Goal: Task Accomplishment & Management: Complete application form

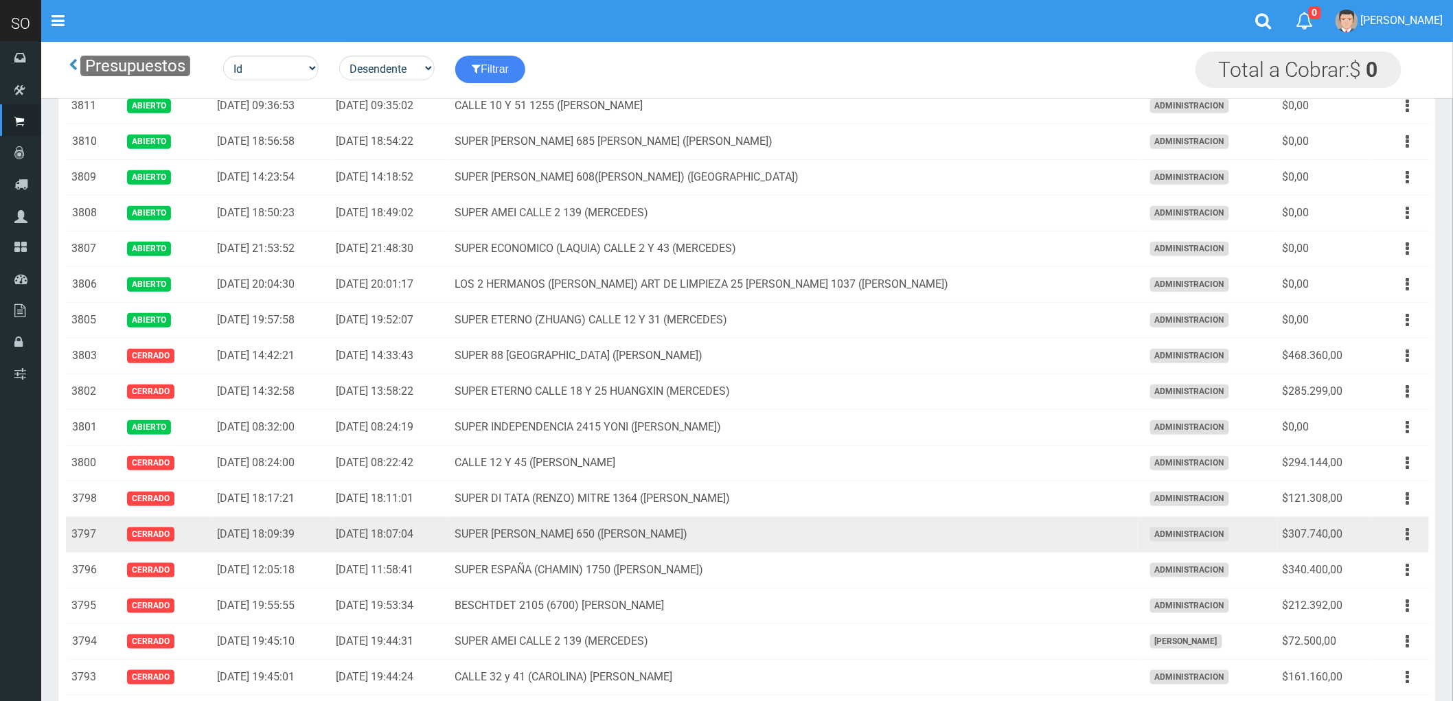
scroll to position [305, 0]
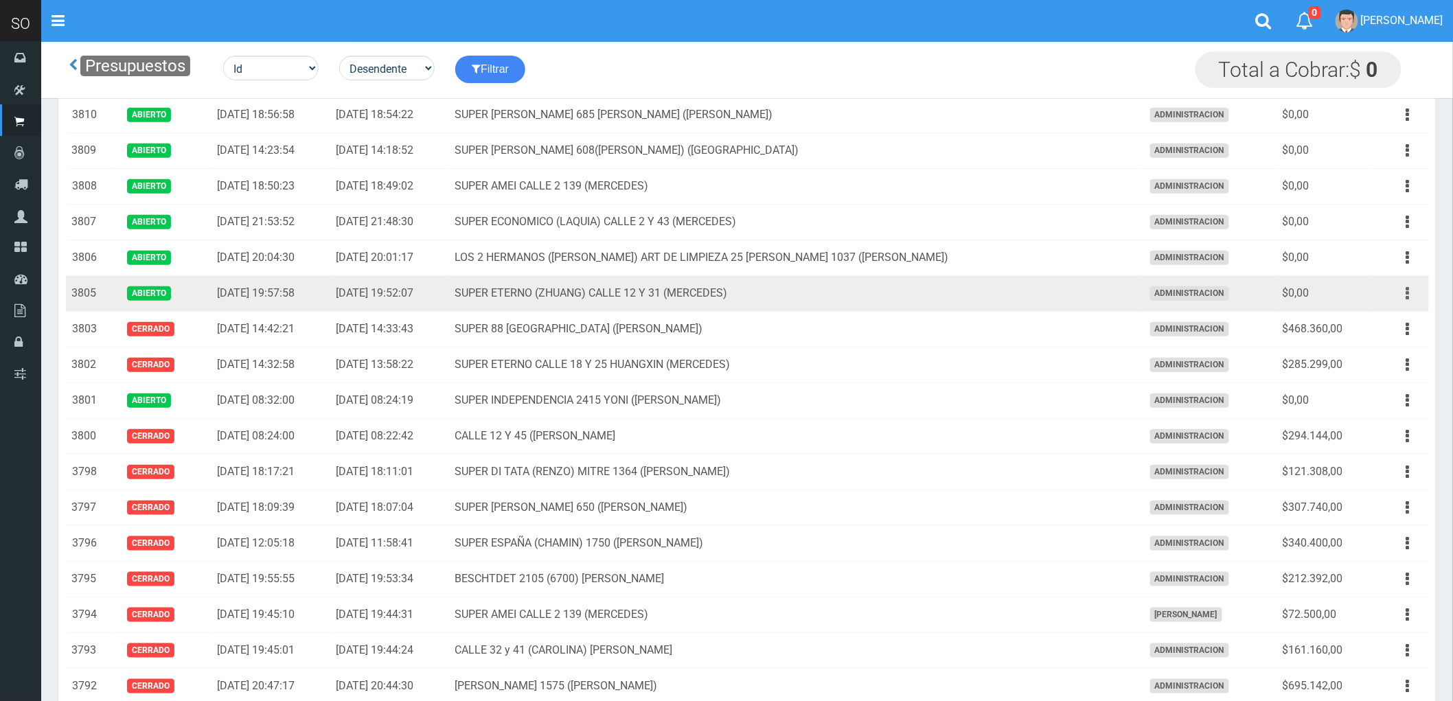
click at [1407, 293] on icon "button" at bounding box center [1408, 294] width 3 height 24
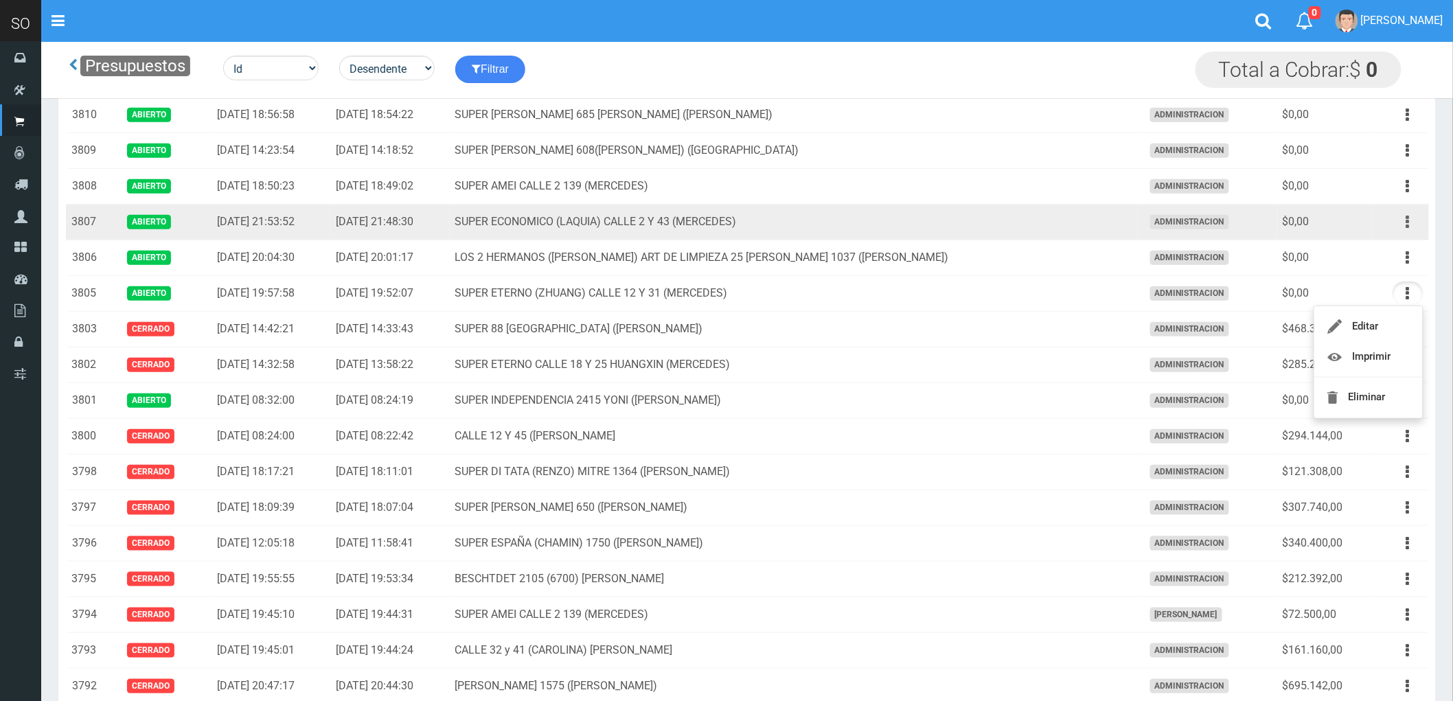
click at [1407, 223] on icon "button" at bounding box center [1408, 222] width 3 height 24
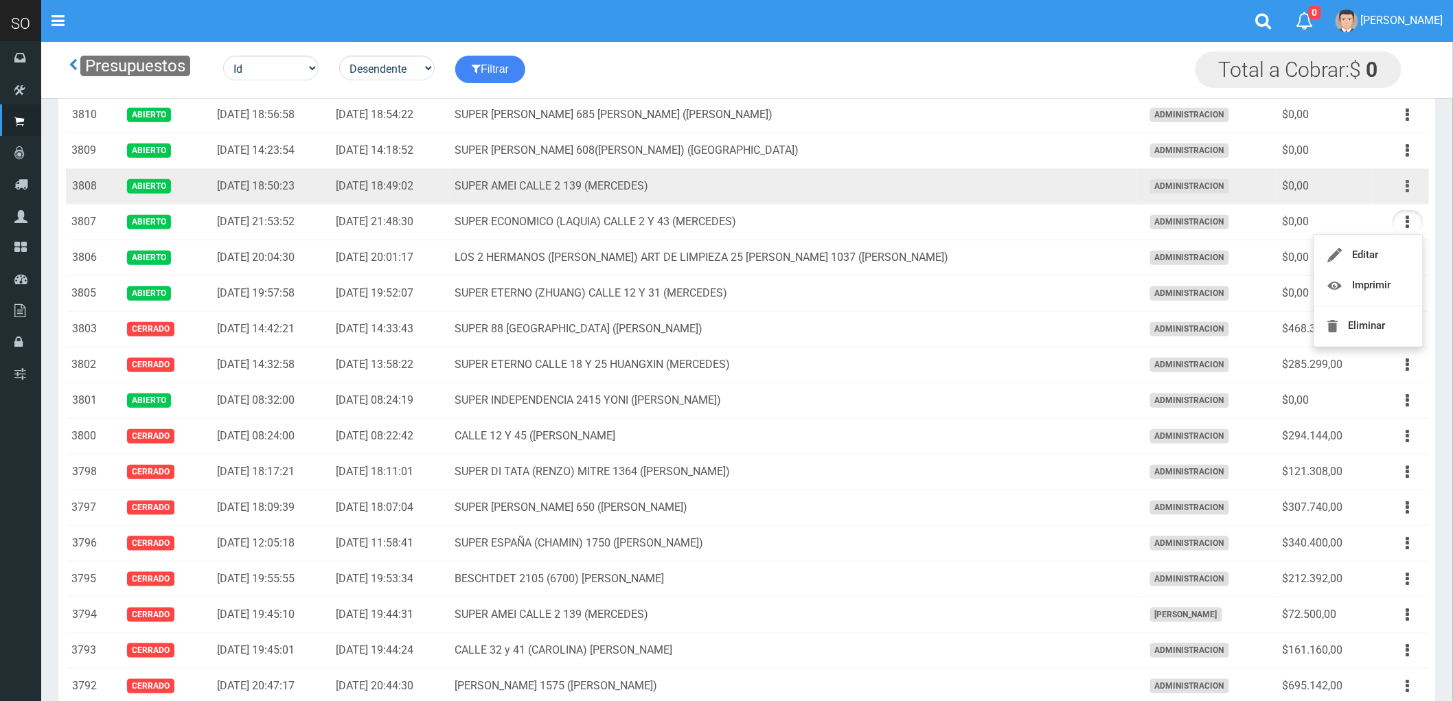
click at [1411, 186] on button "button" at bounding box center [1408, 186] width 31 height 24
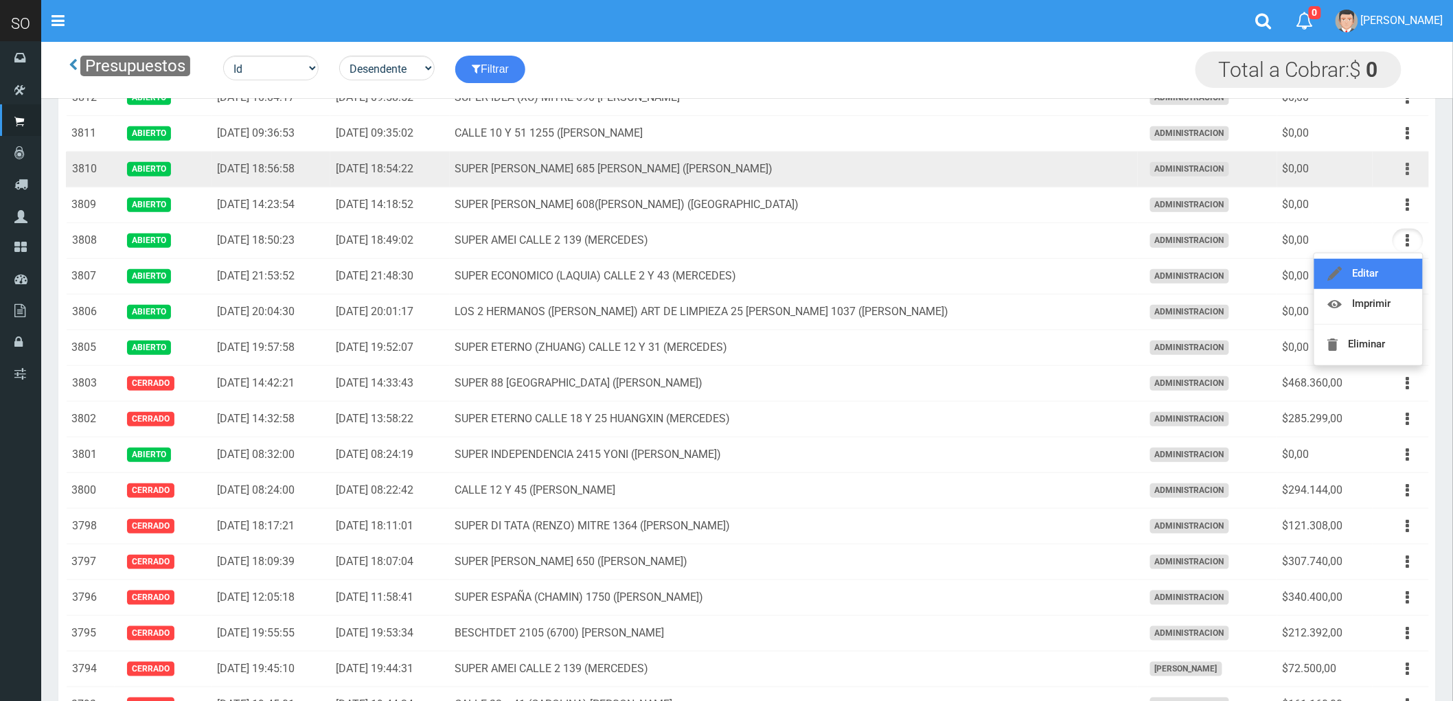
scroll to position [229, 0]
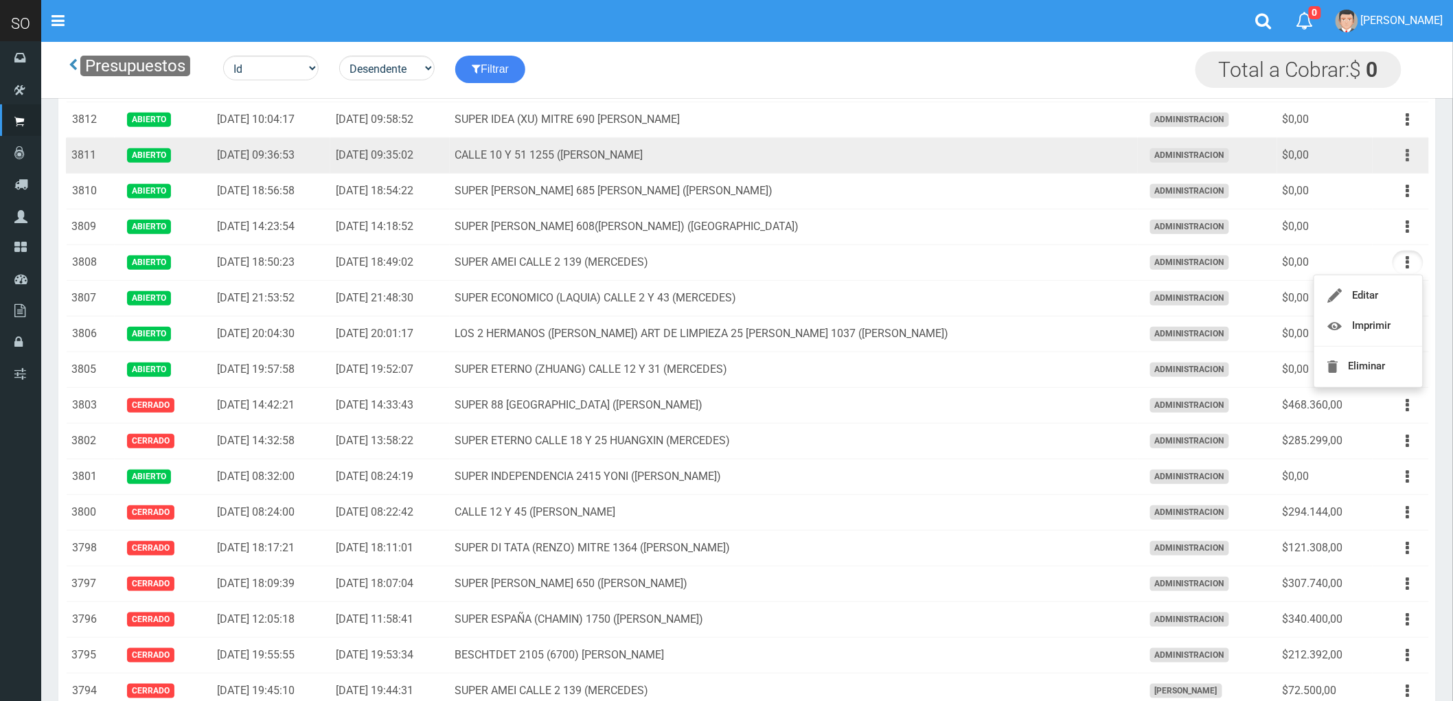
click at [1407, 155] on icon "button" at bounding box center [1408, 156] width 3 height 24
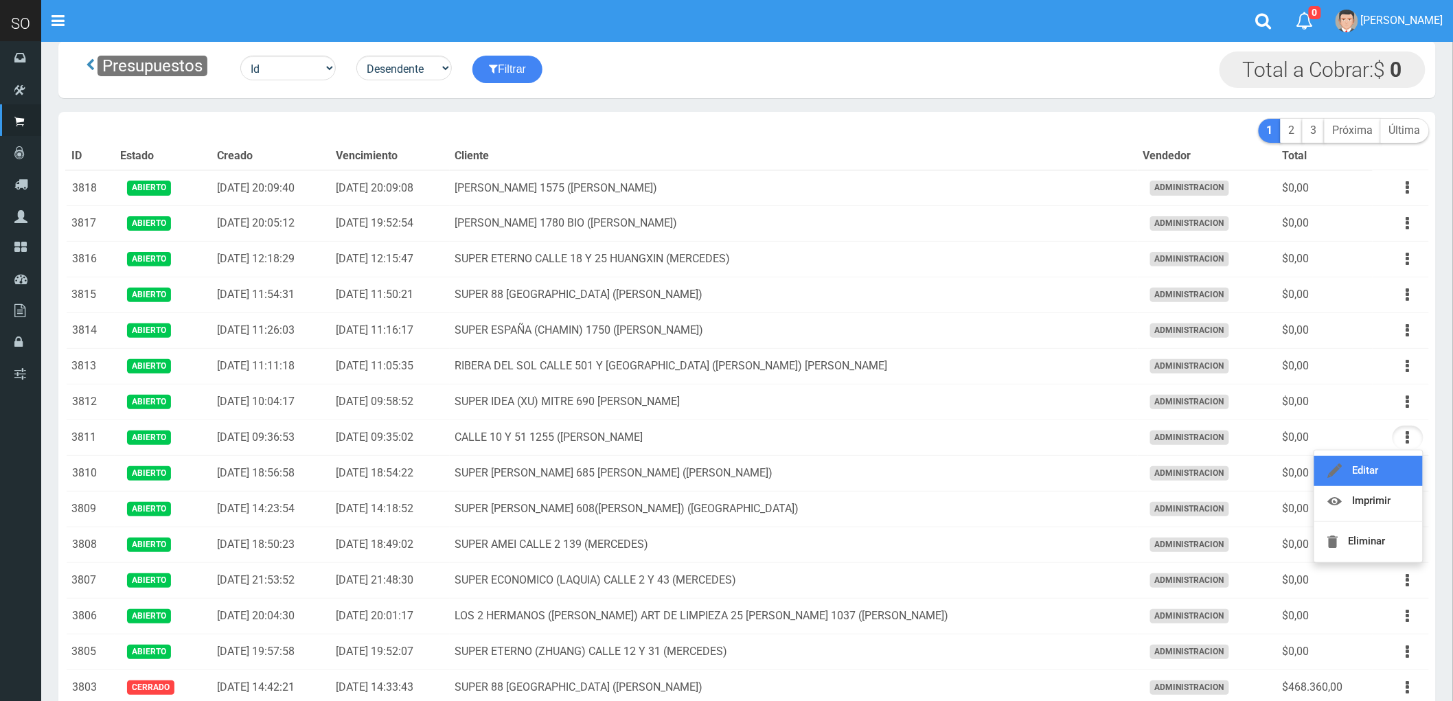
scroll to position [0, 0]
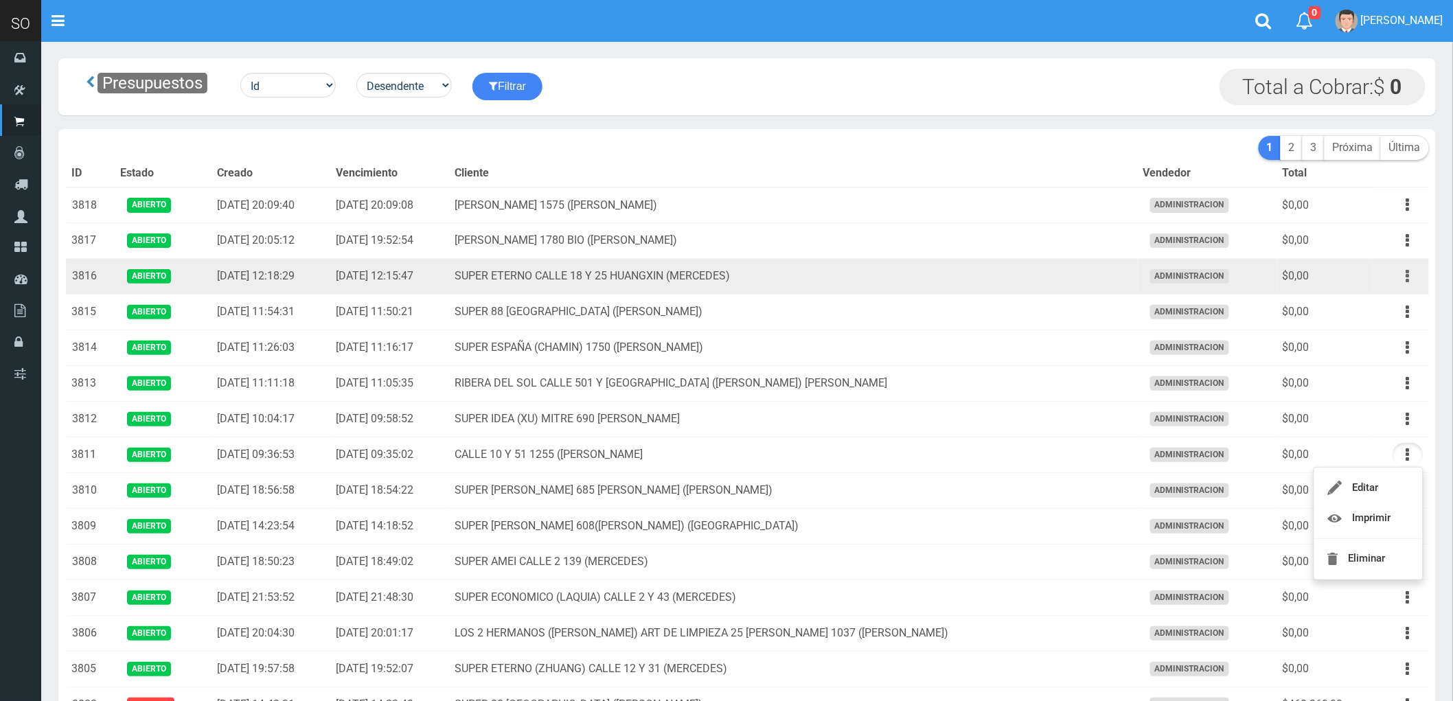
click at [1409, 275] on icon "button" at bounding box center [1408, 276] width 3 height 24
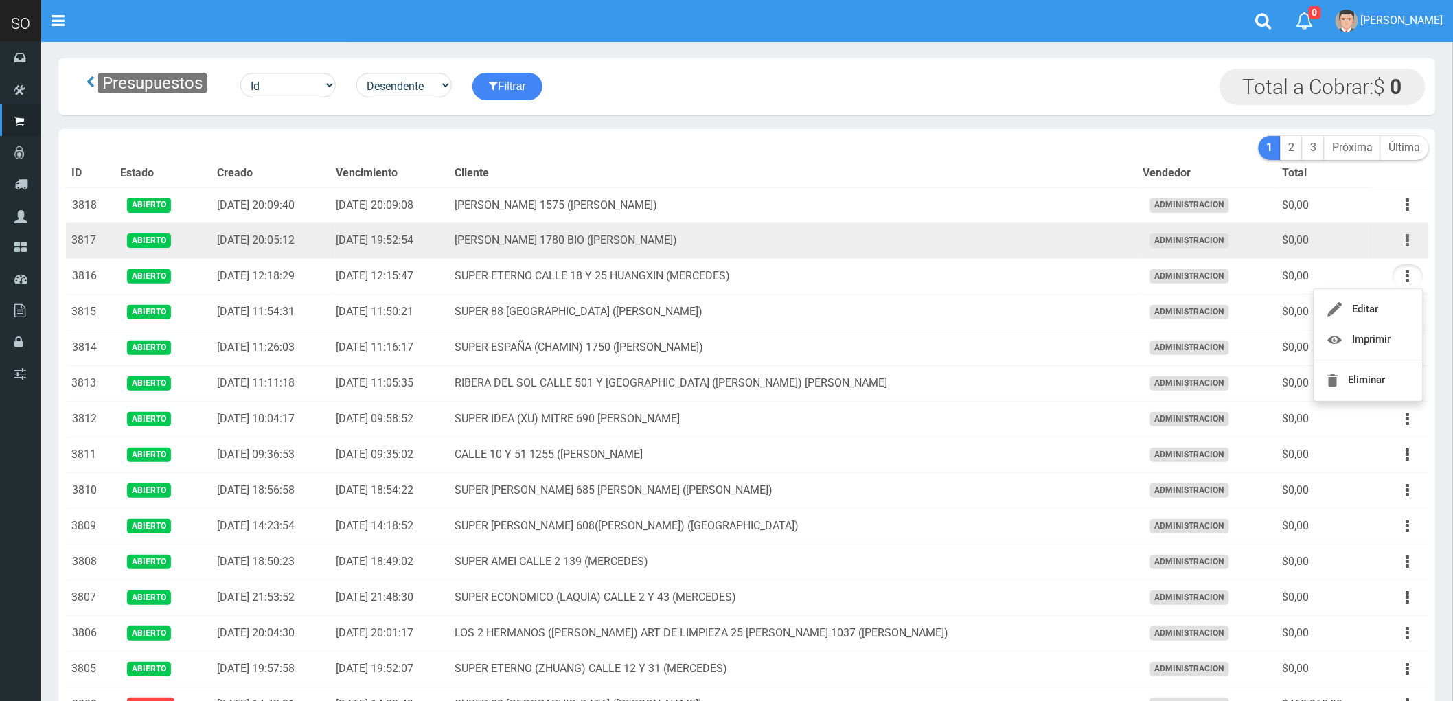
click at [1407, 242] on icon "button" at bounding box center [1408, 241] width 3 height 24
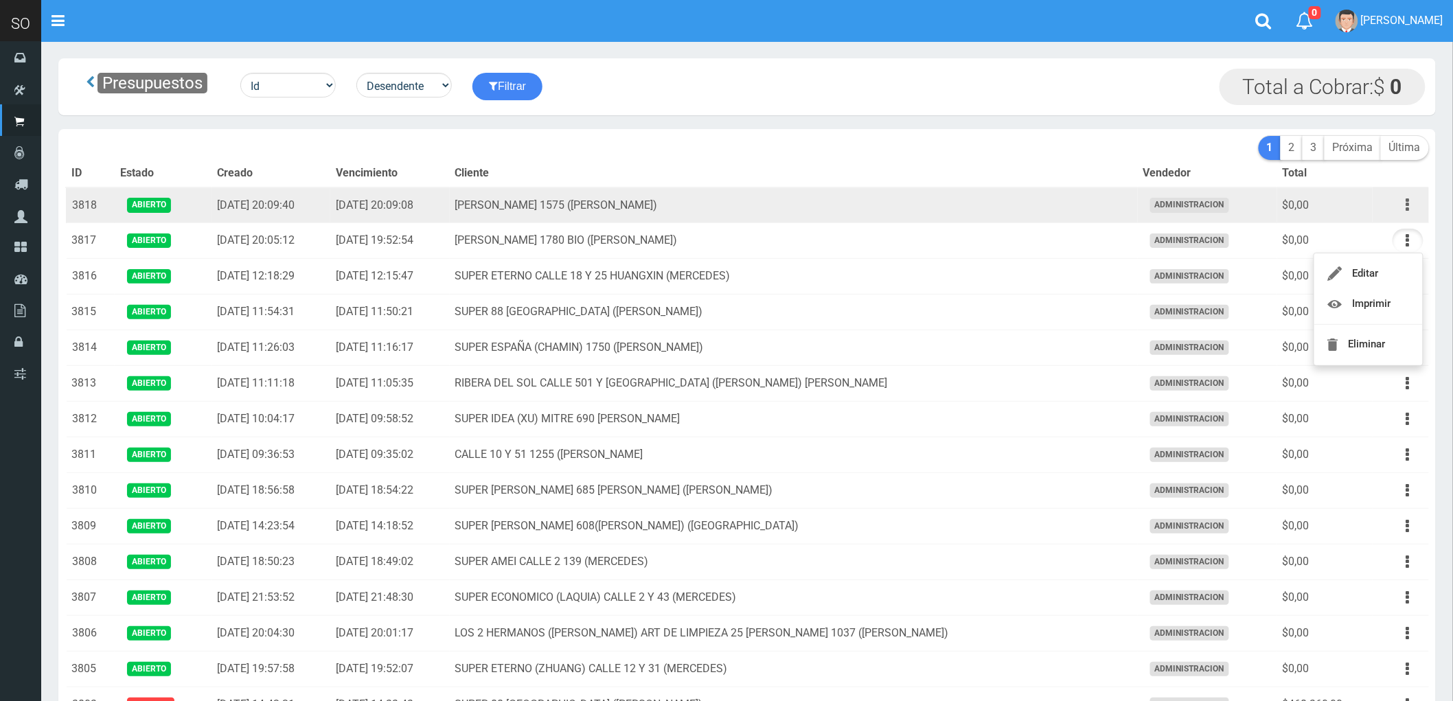
click at [1404, 206] on button "button" at bounding box center [1408, 205] width 31 height 24
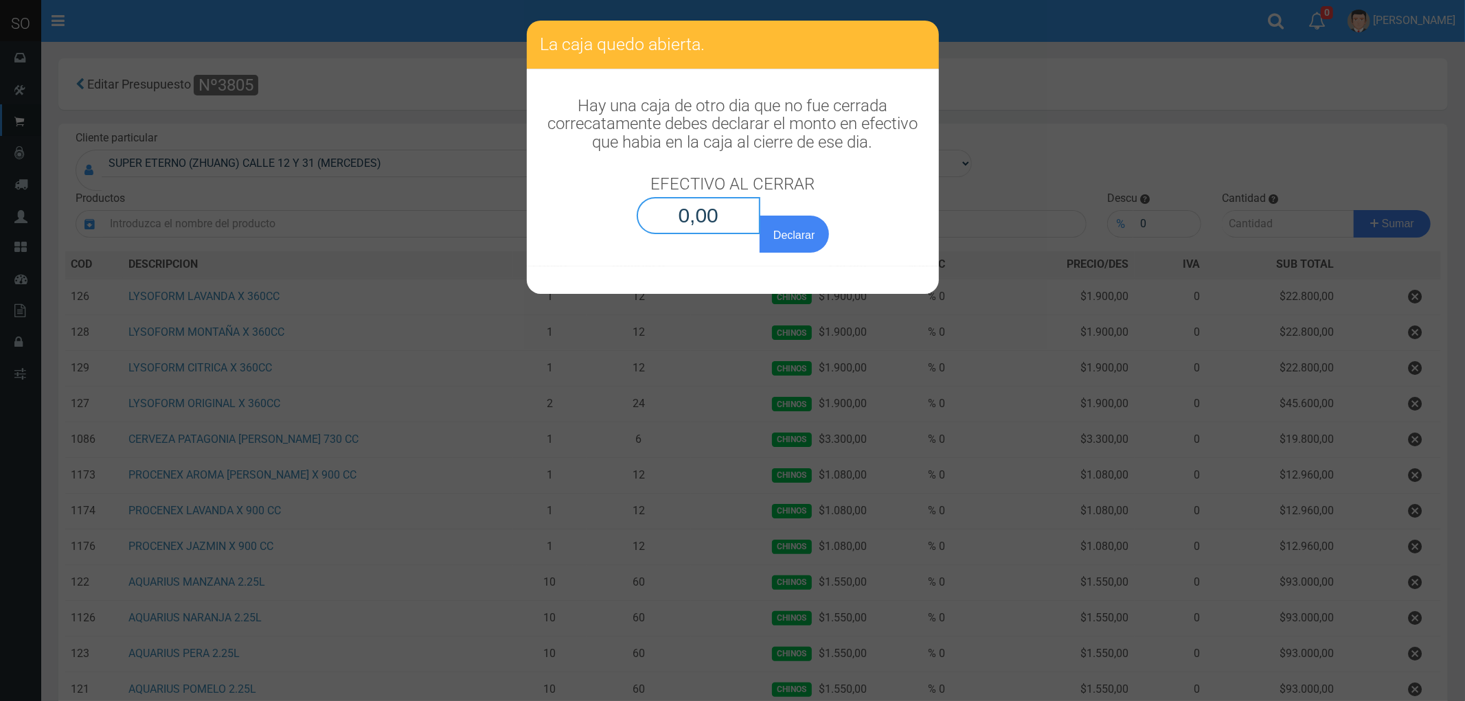
click at [681, 214] on input "0,00" at bounding box center [699, 215] width 124 height 37
type input "0,01"
click at [760, 216] on button "Declarar" at bounding box center [794, 234] width 69 height 37
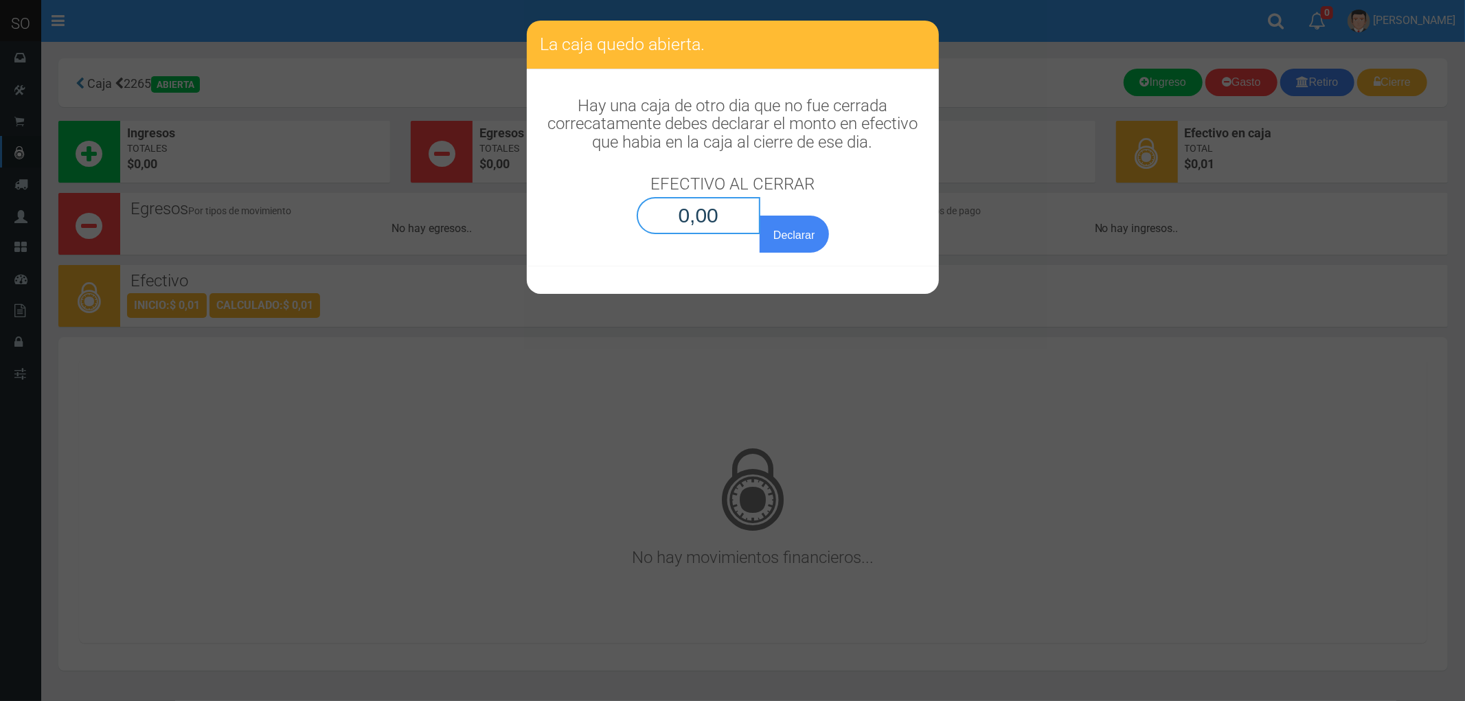
click at [702, 227] on input "0,00" at bounding box center [699, 215] width 124 height 37
type input "0,01"
click at [760, 216] on button "Declarar" at bounding box center [794, 234] width 69 height 37
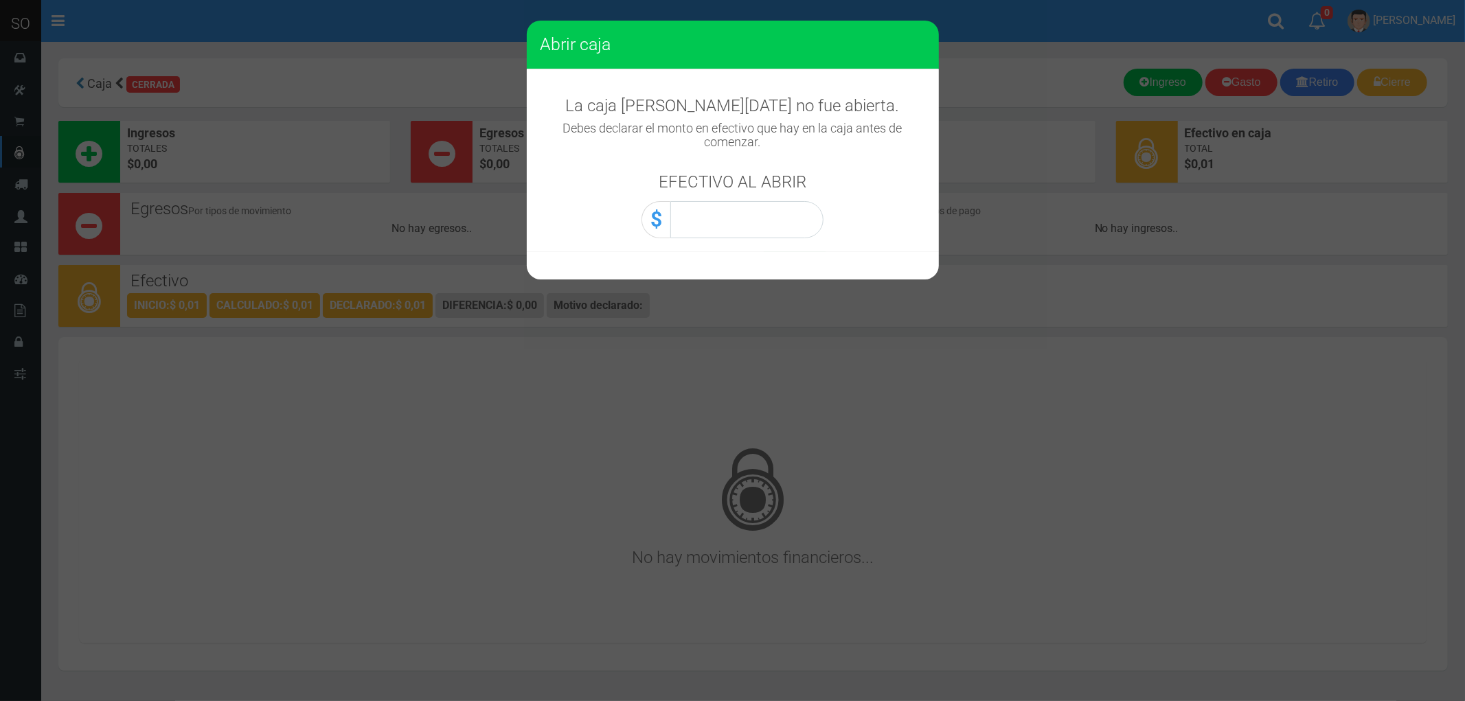
click at [735, 238] on div "La caja [PERSON_NAME][DATE] no fue abierta. Debes declarar el monto en efectivo…" at bounding box center [733, 160] width 412 height 183
click at [720, 227] on input "0,00" at bounding box center [746, 219] width 153 height 37
type input "0,01"
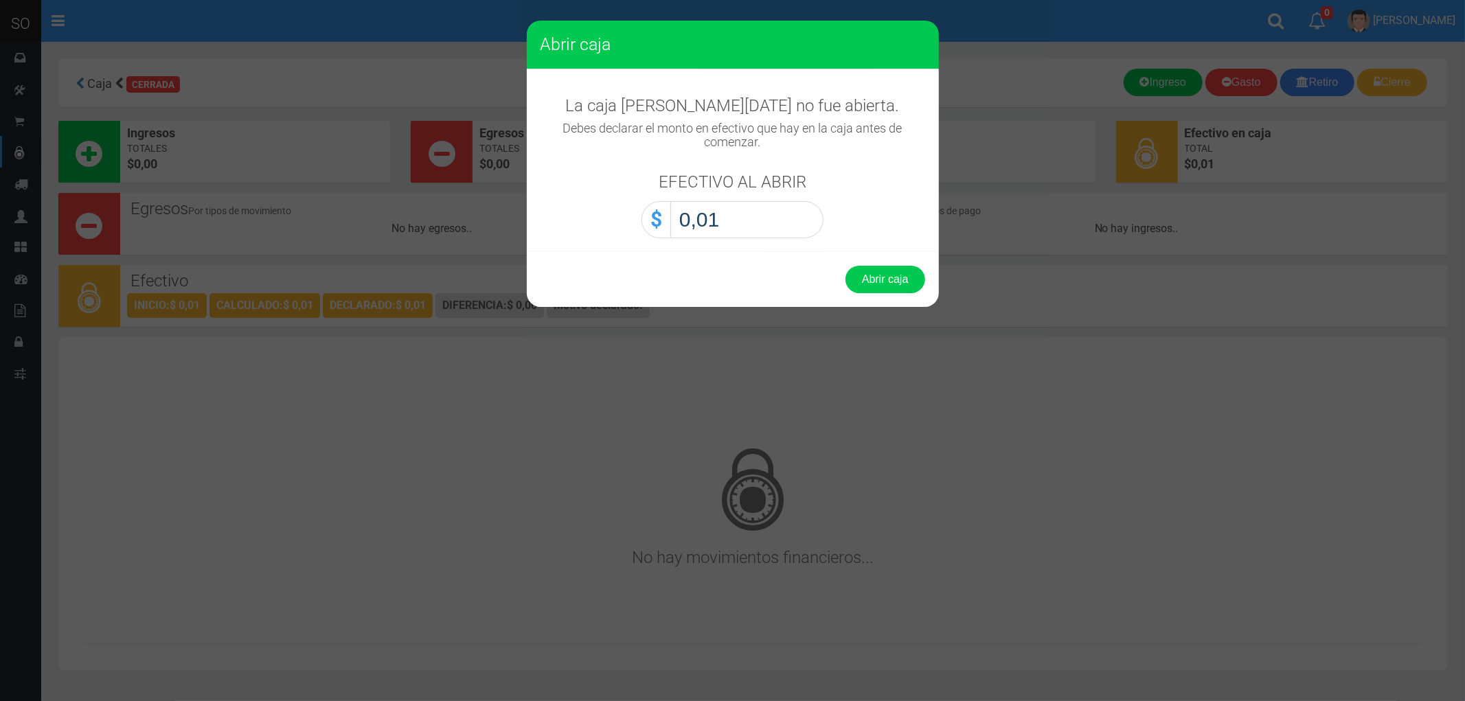
click at [845, 266] on button "Abrir caja" at bounding box center [885, 279] width 80 height 27
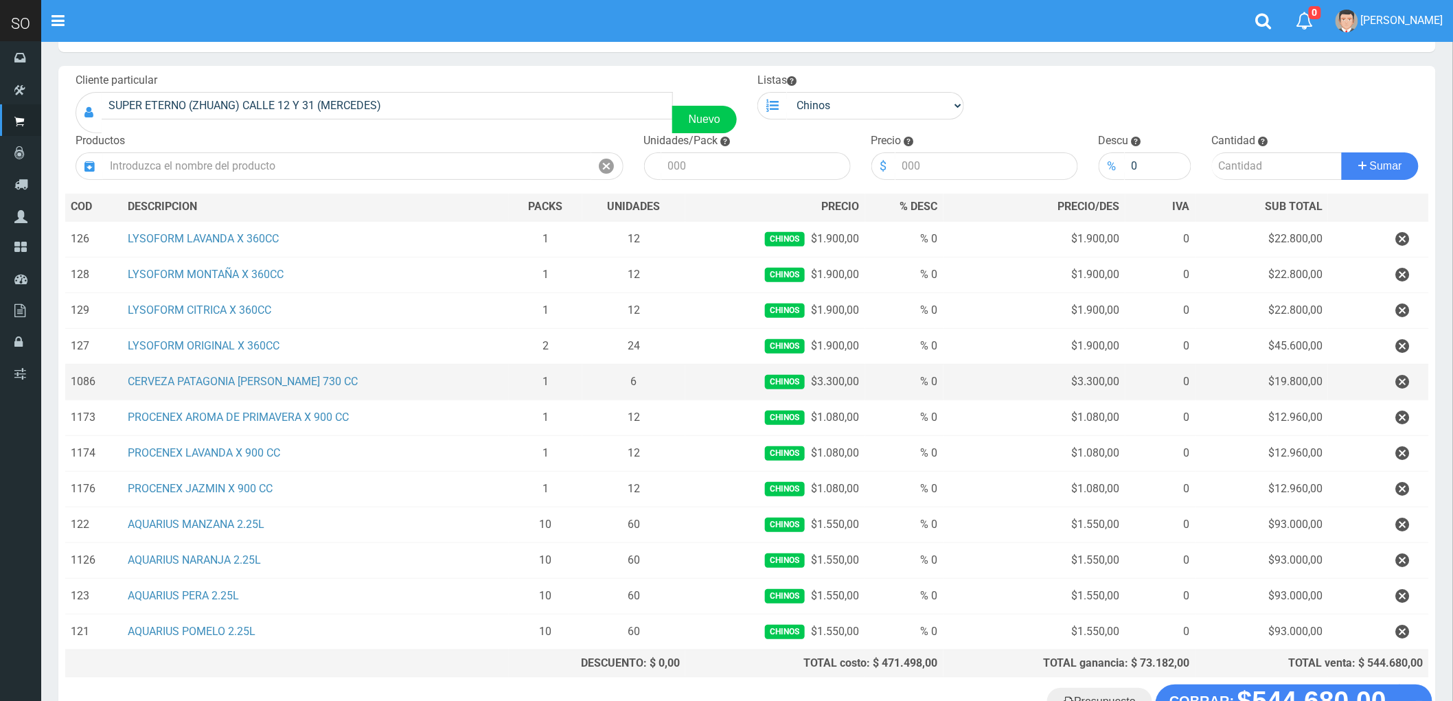
scroll to position [152, 0]
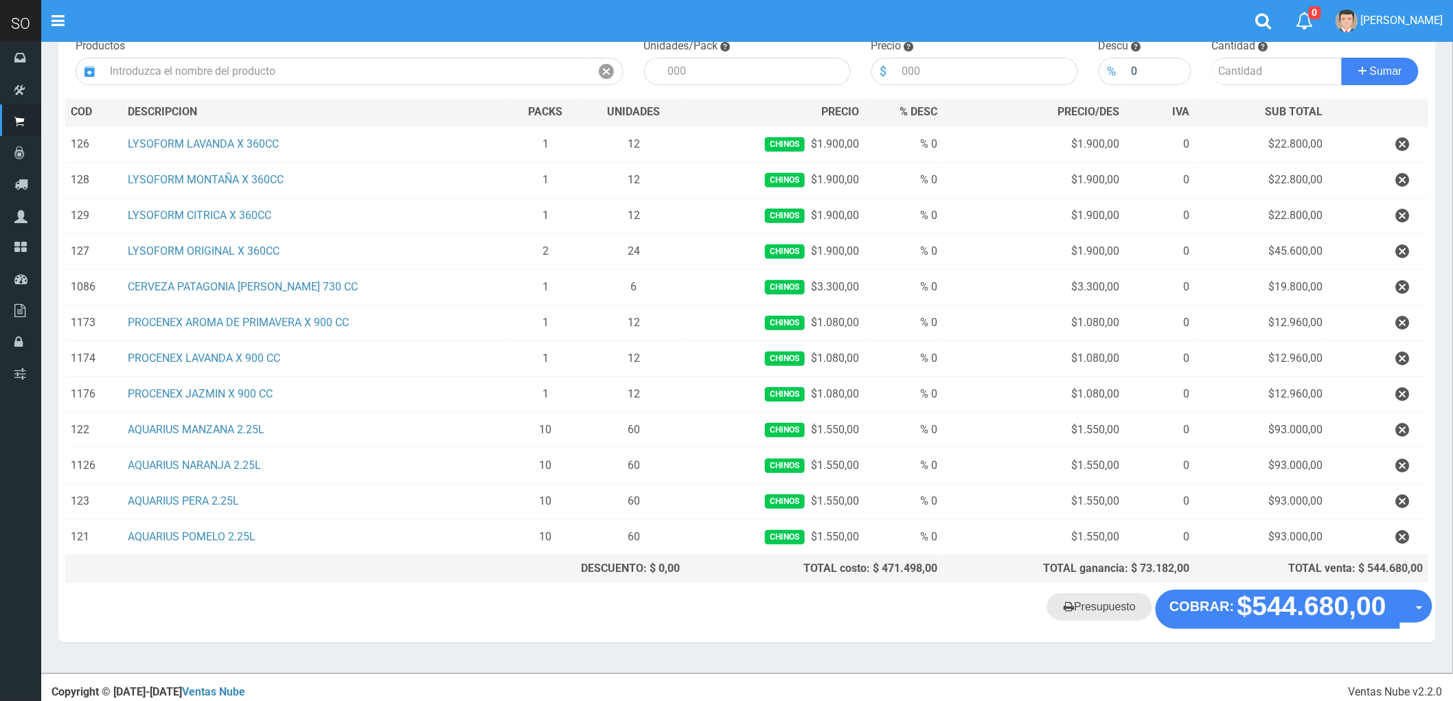
click at [1097, 608] on link "Presupuesto" at bounding box center [1099, 606] width 105 height 27
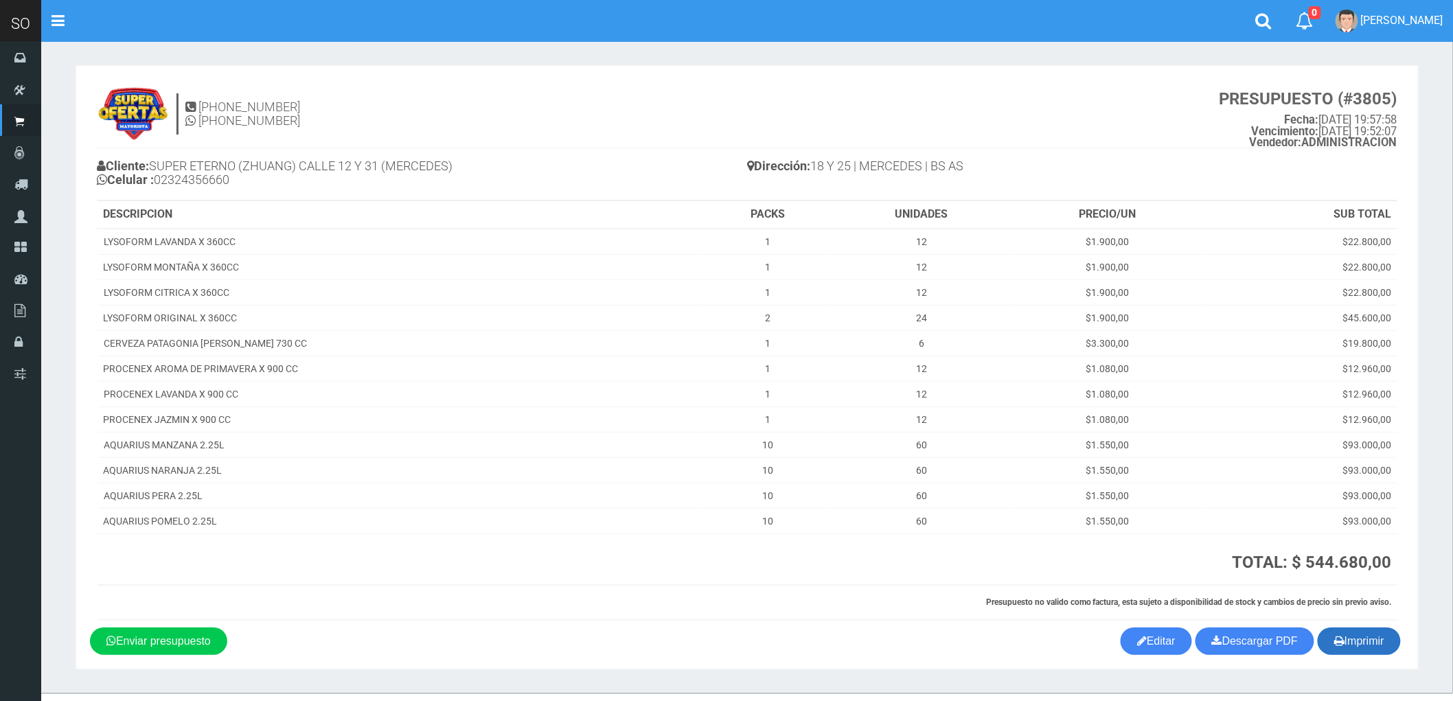
click at [1365, 641] on button "Imprimir" at bounding box center [1359, 641] width 83 height 27
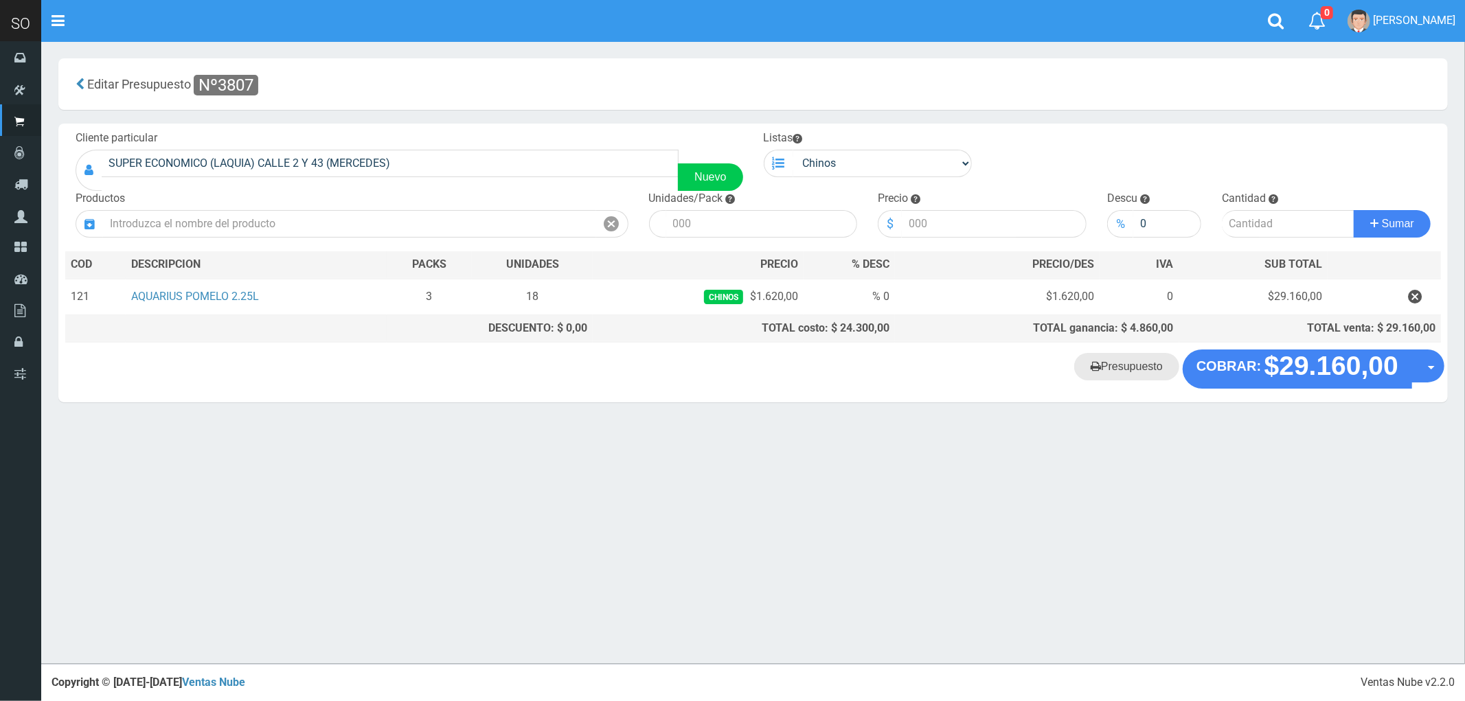
click at [1110, 372] on link "Presupuesto" at bounding box center [1126, 366] width 105 height 27
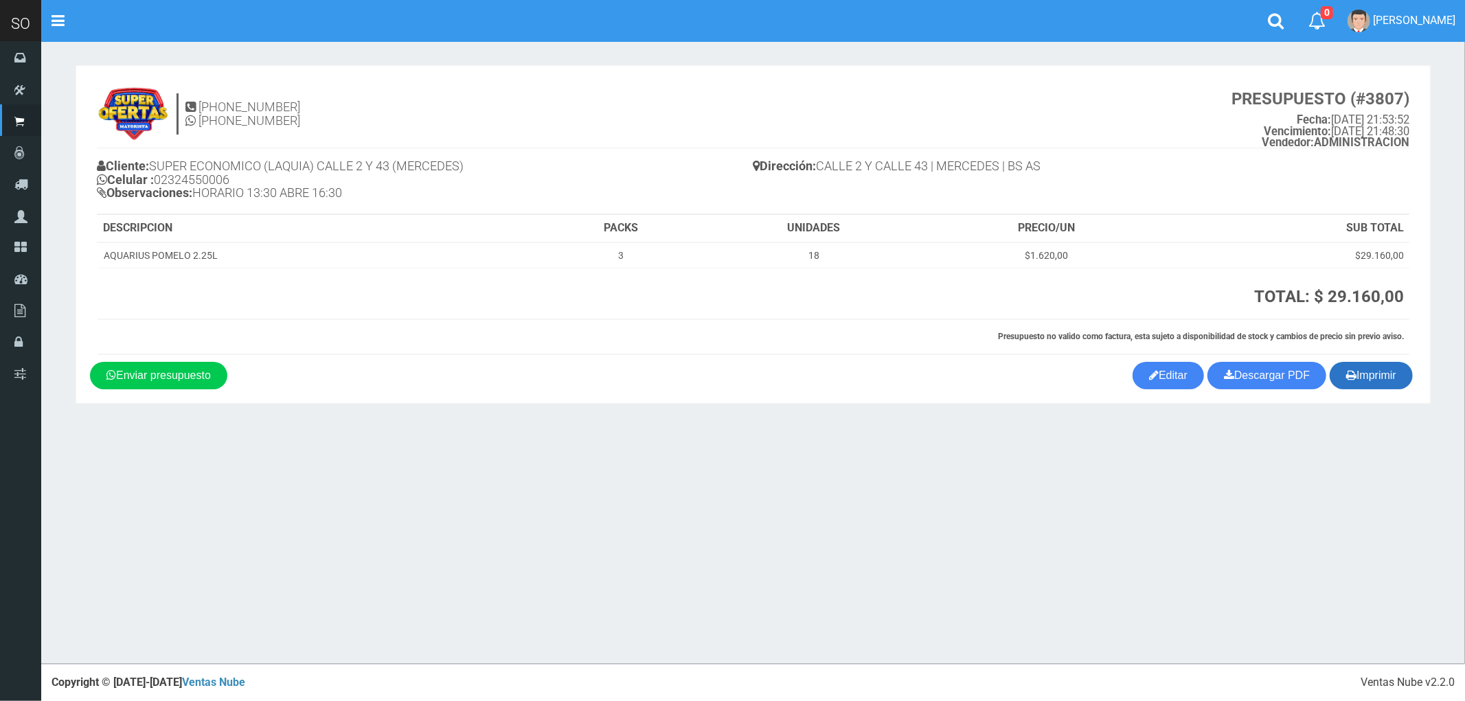
click at [1363, 378] on button "Imprimir" at bounding box center [1371, 375] width 83 height 27
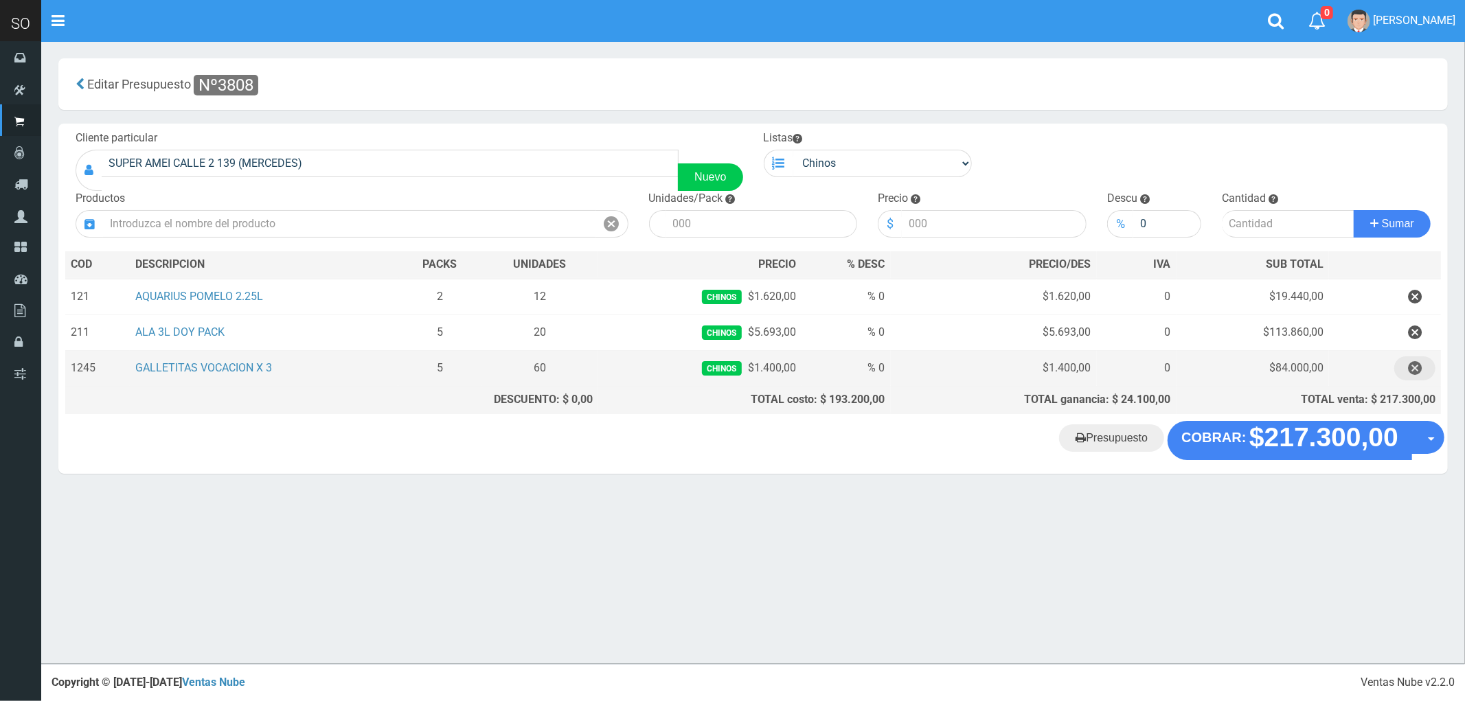
click at [1418, 365] on icon "button" at bounding box center [1415, 368] width 14 height 24
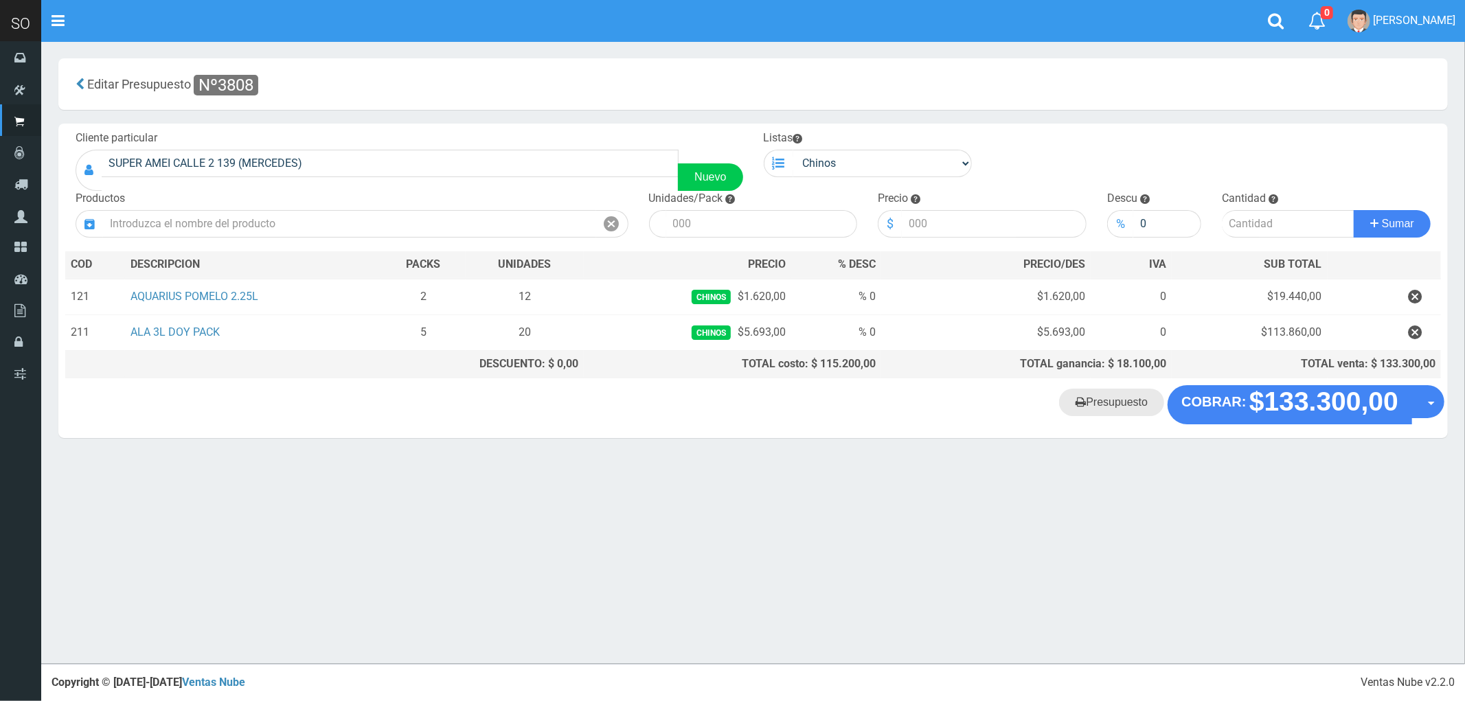
click at [1107, 408] on link "Presupuesto" at bounding box center [1111, 402] width 105 height 27
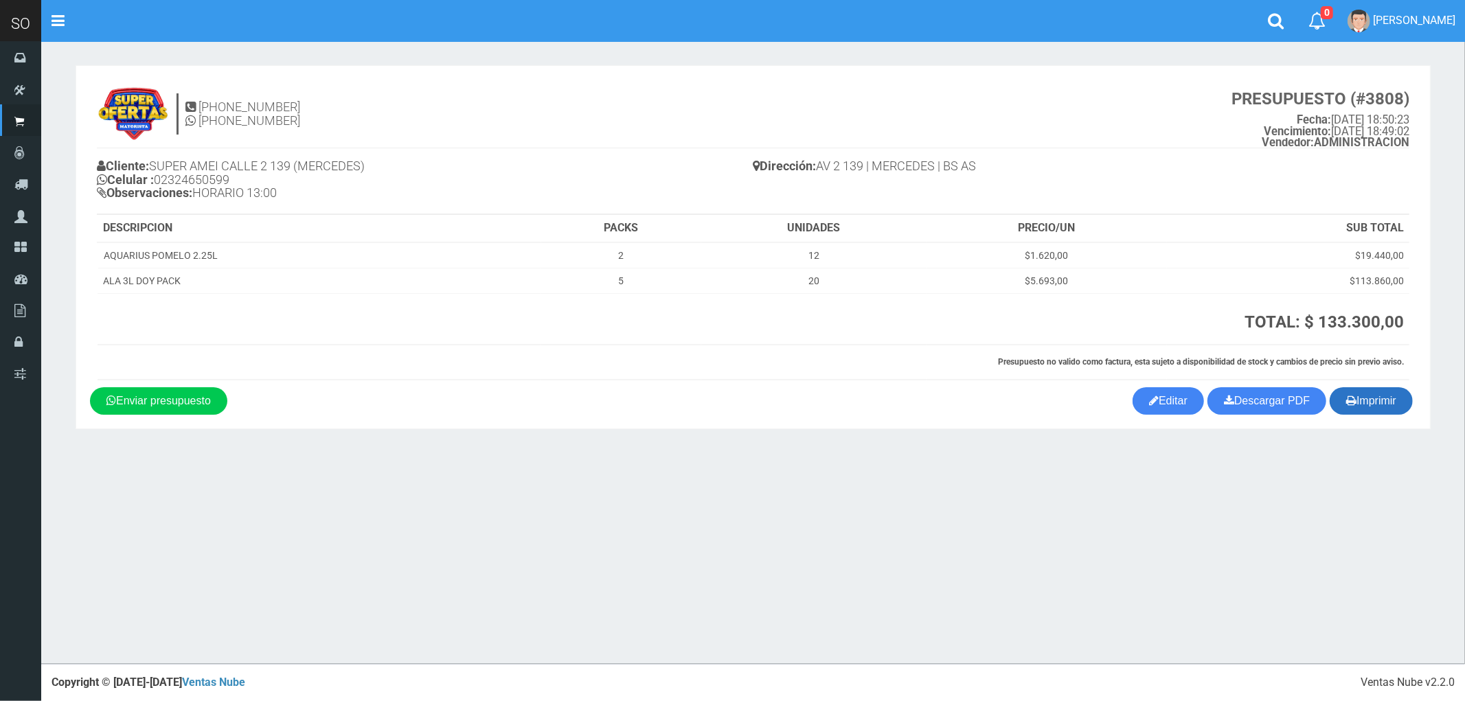
click at [1380, 403] on button "Imprimir" at bounding box center [1371, 400] width 83 height 27
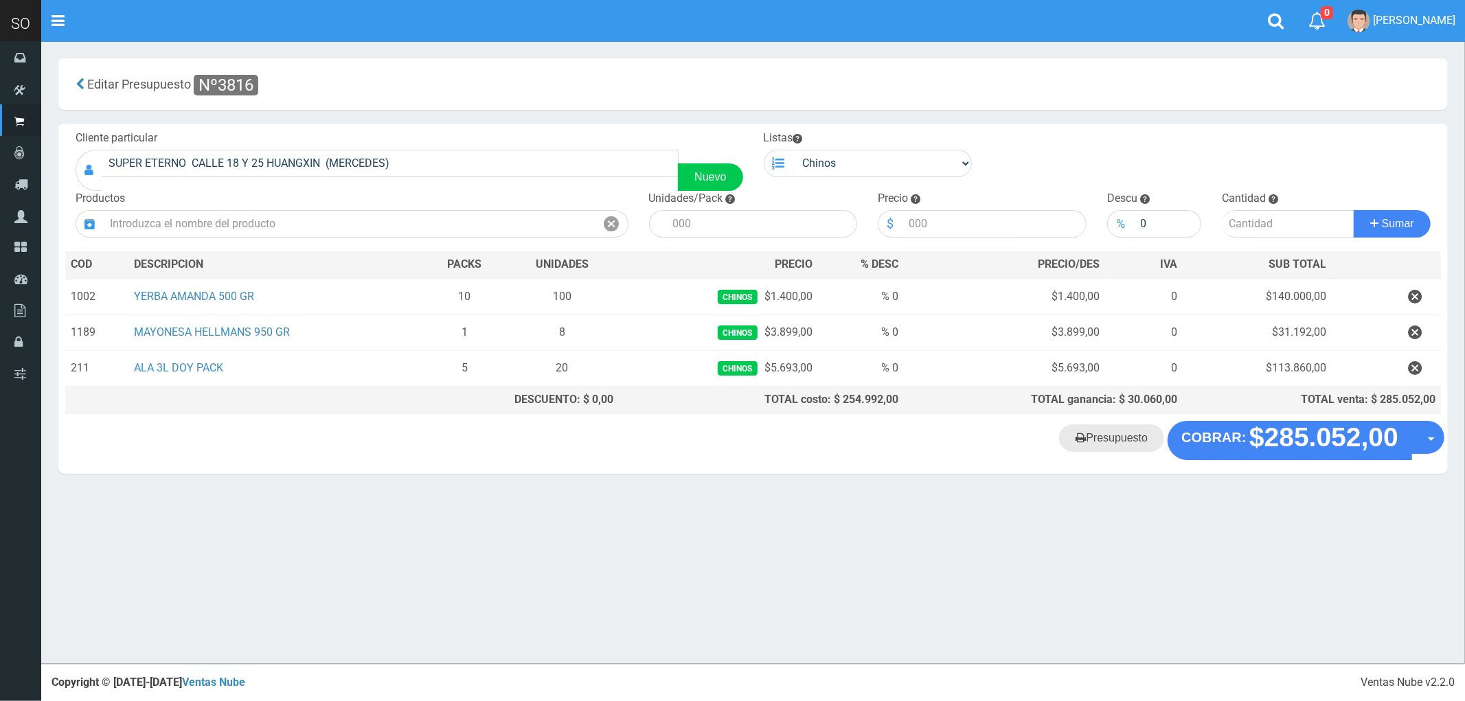
click at [1111, 442] on link "Presupuesto" at bounding box center [1111, 437] width 105 height 27
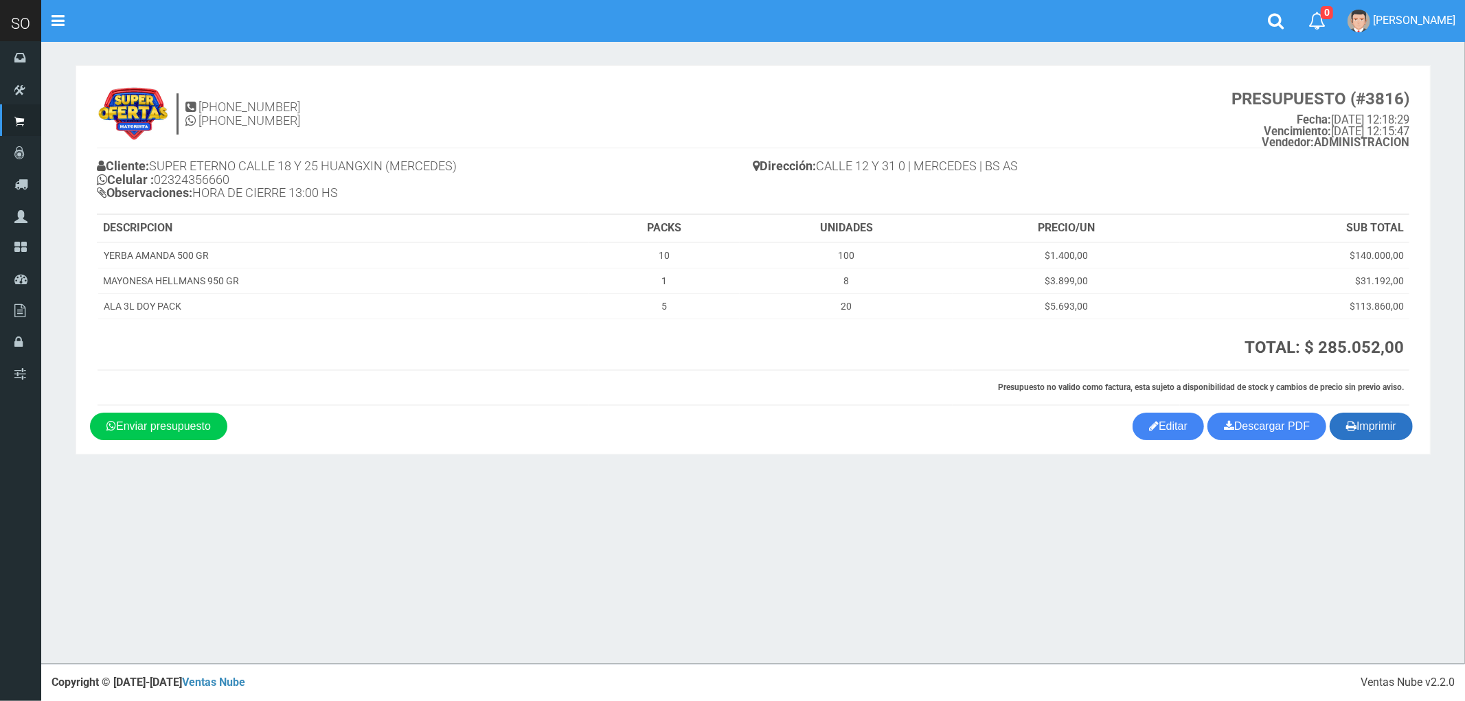
click at [1378, 422] on button "Imprimir" at bounding box center [1371, 426] width 83 height 27
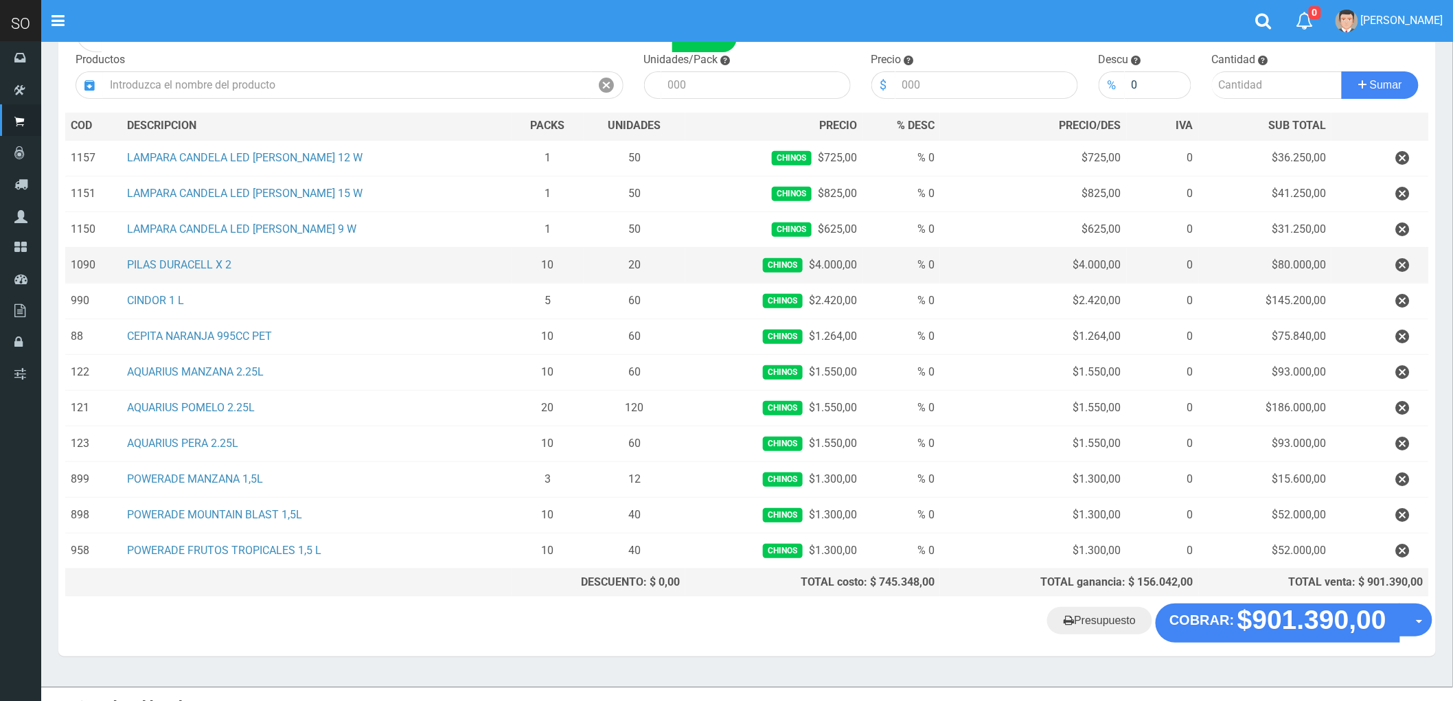
scroll to position [152, 0]
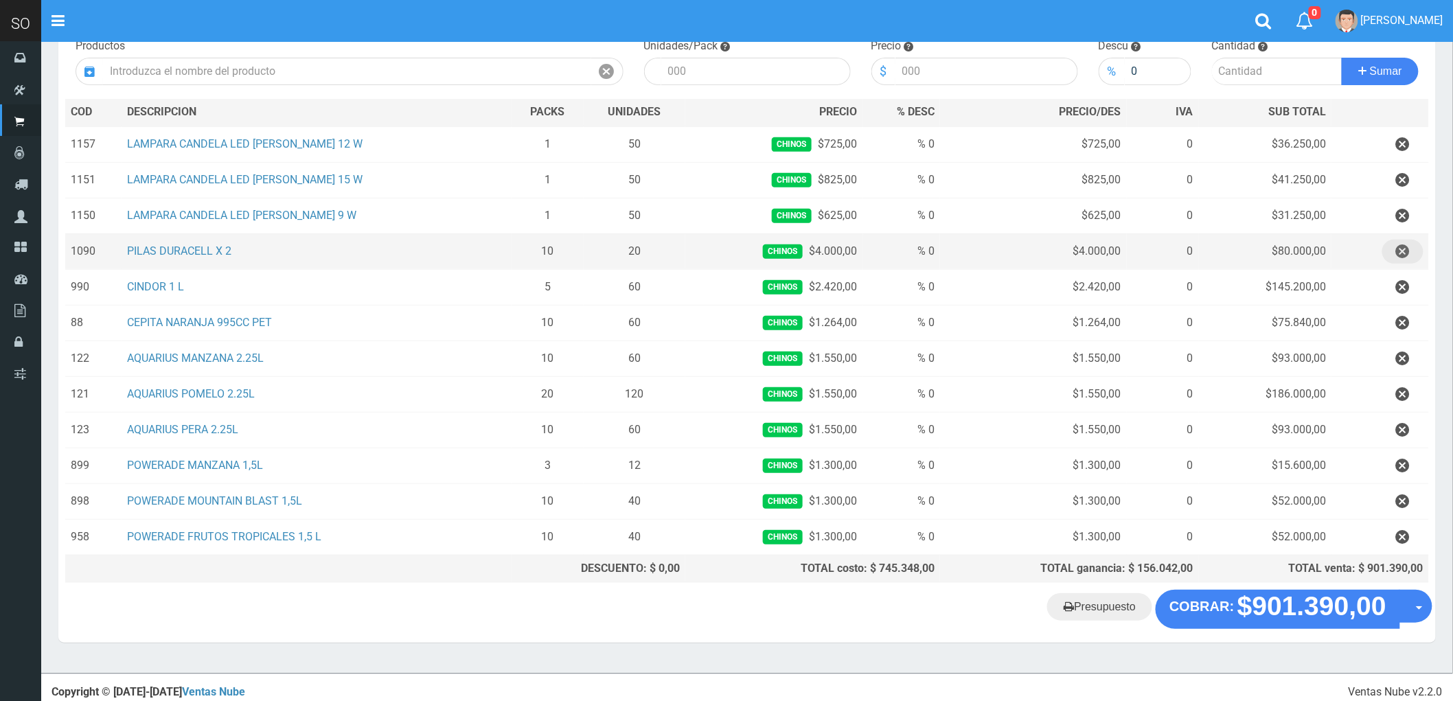
click at [1404, 249] on icon "button" at bounding box center [1403, 252] width 14 height 24
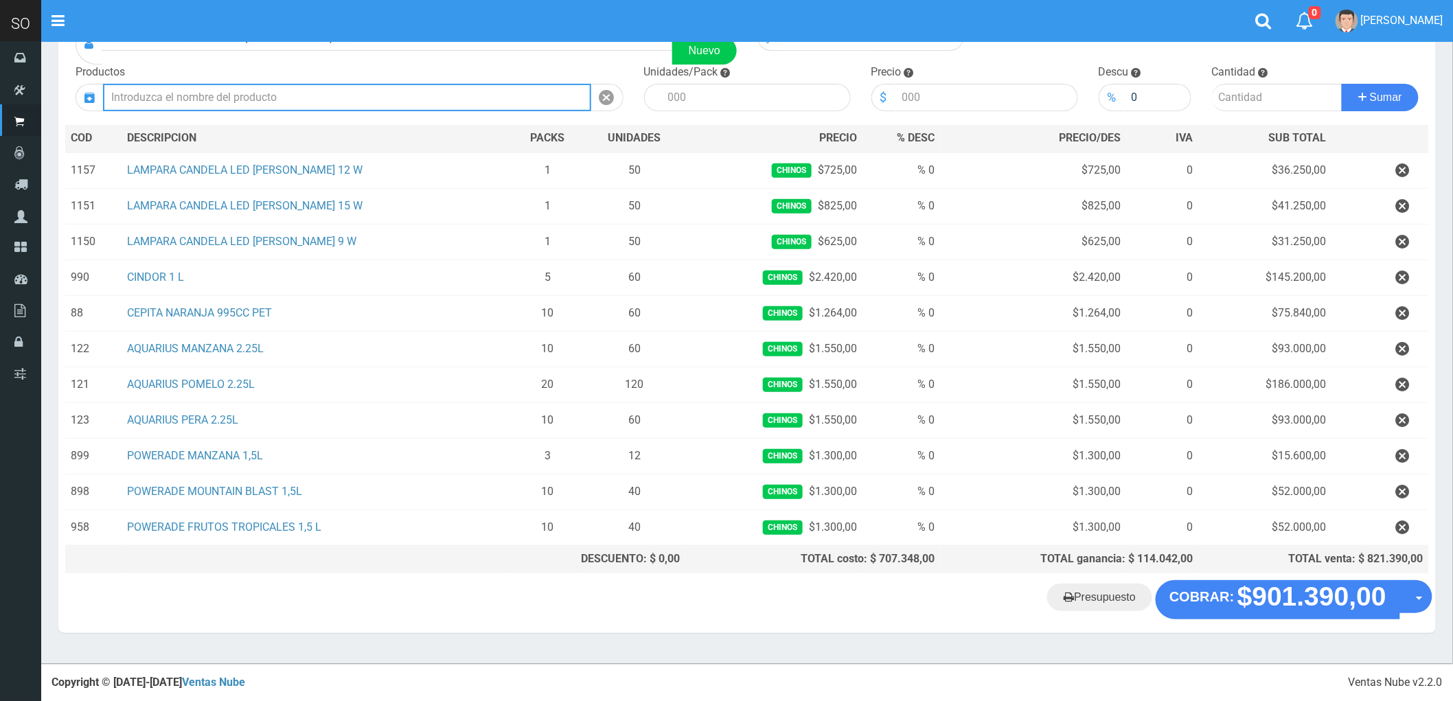
scroll to position [128, 0]
click at [232, 98] on input "text" at bounding box center [347, 97] width 488 height 27
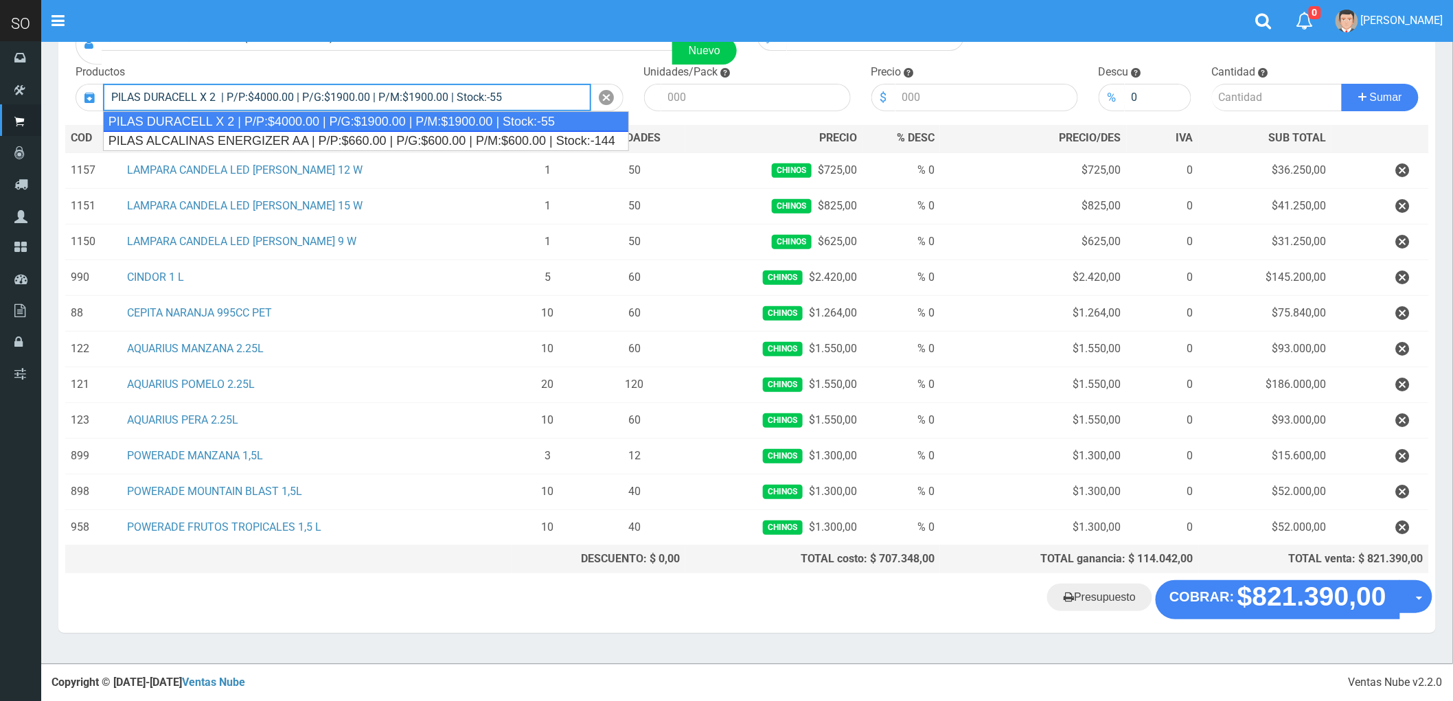
type input "PILAS DURACELL X 2 | P/P:$4000.00 | P/G:$1900.00 | P/M:$1900.00 | Stock:-55"
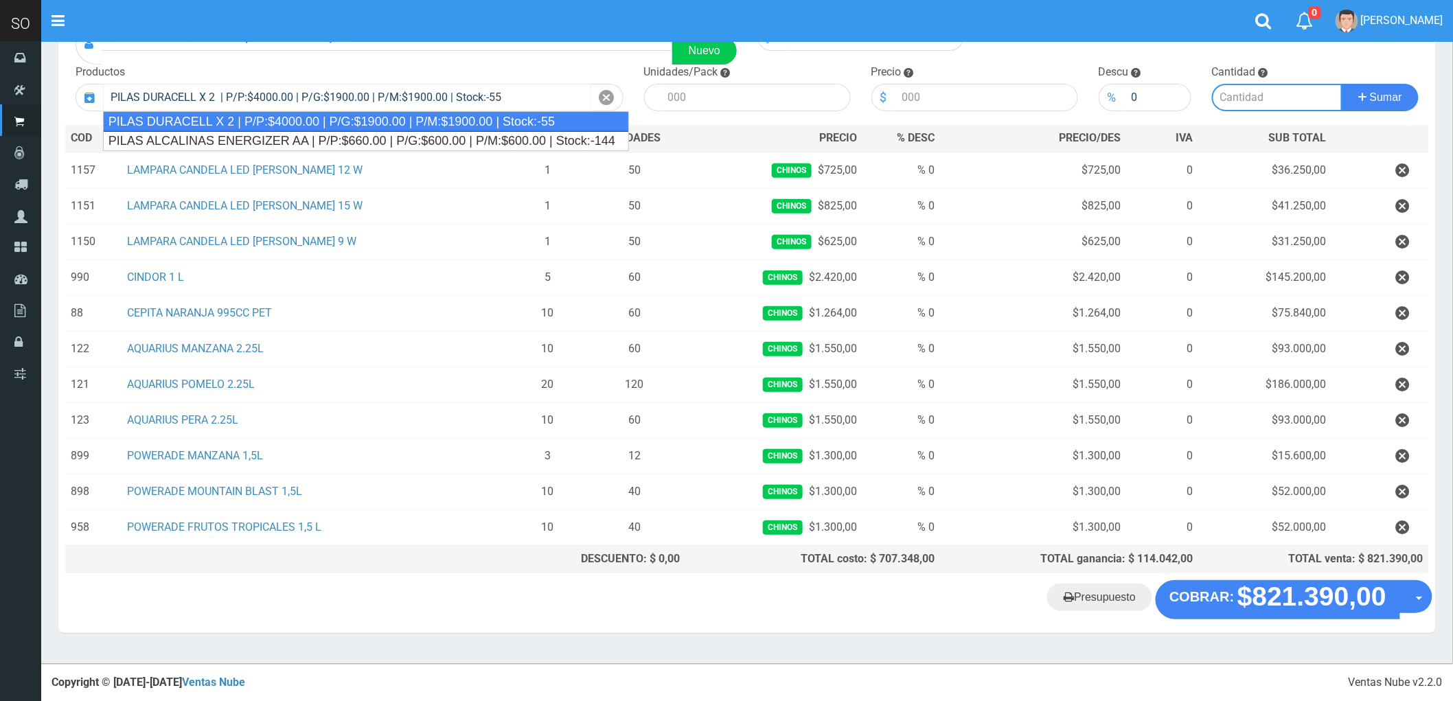
type input "2"
type input "4000.00"
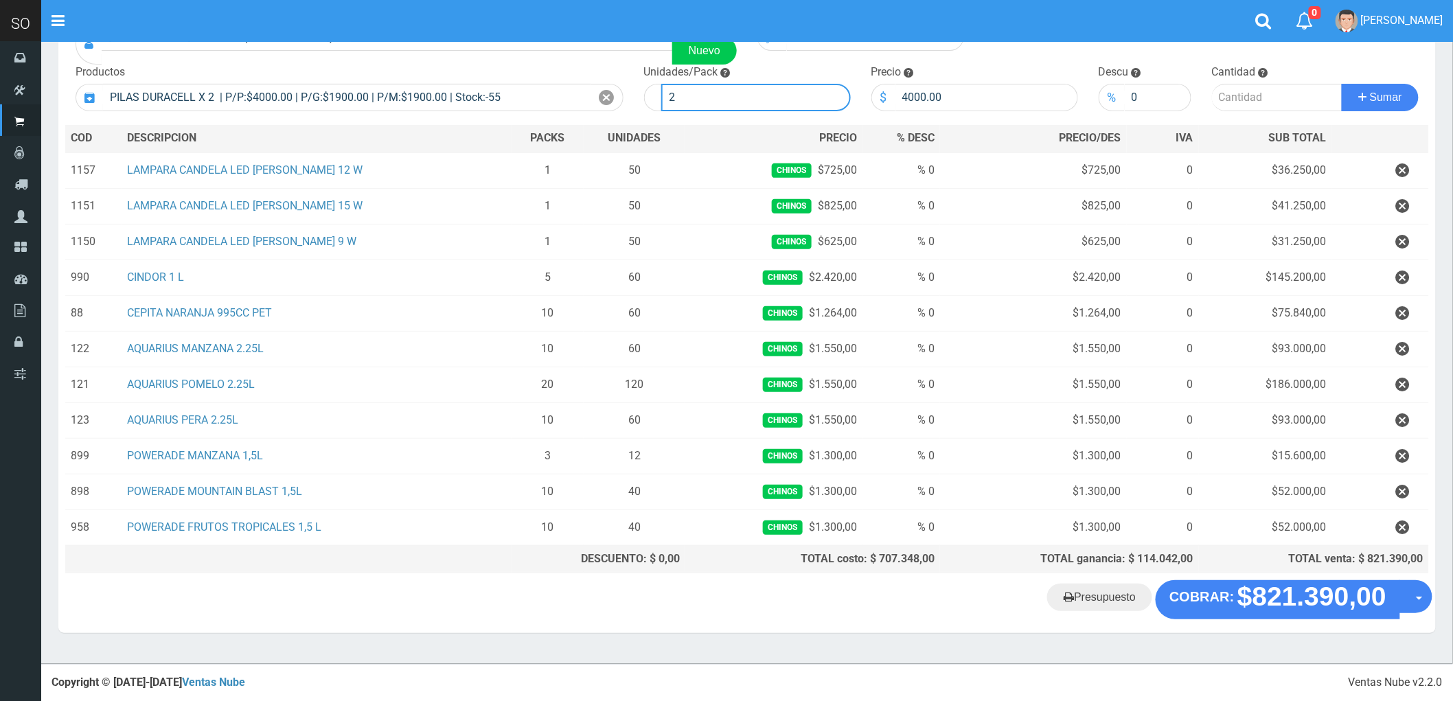
drag, startPoint x: 689, startPoint y: 100, endPoint x: 644, endPoint y: 102, distance: 44.7
click at [644, 102] on div "2" at bounding box center [747, 97] width 207 height 27
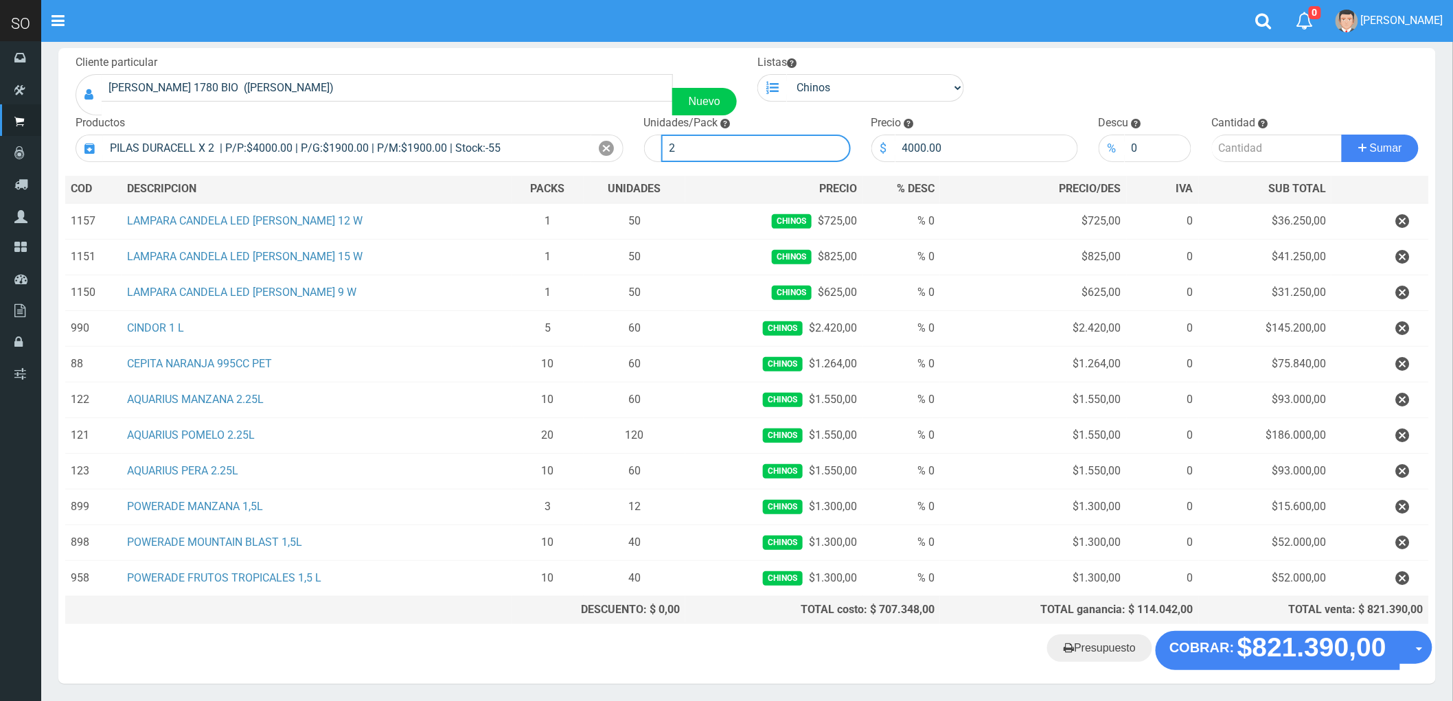
scroll to position [52, 0]
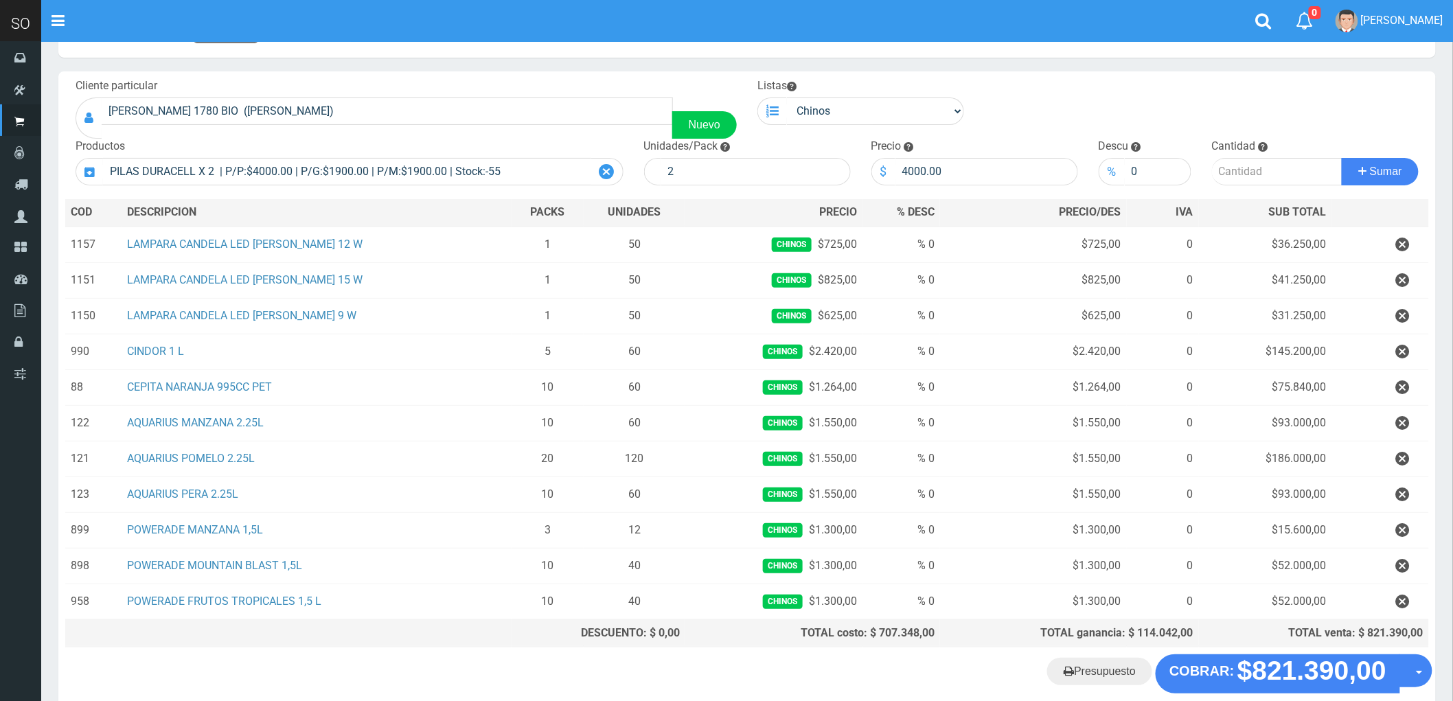
click at [608, 166] on icon at bounding box center [607, 172] width 15 height 20
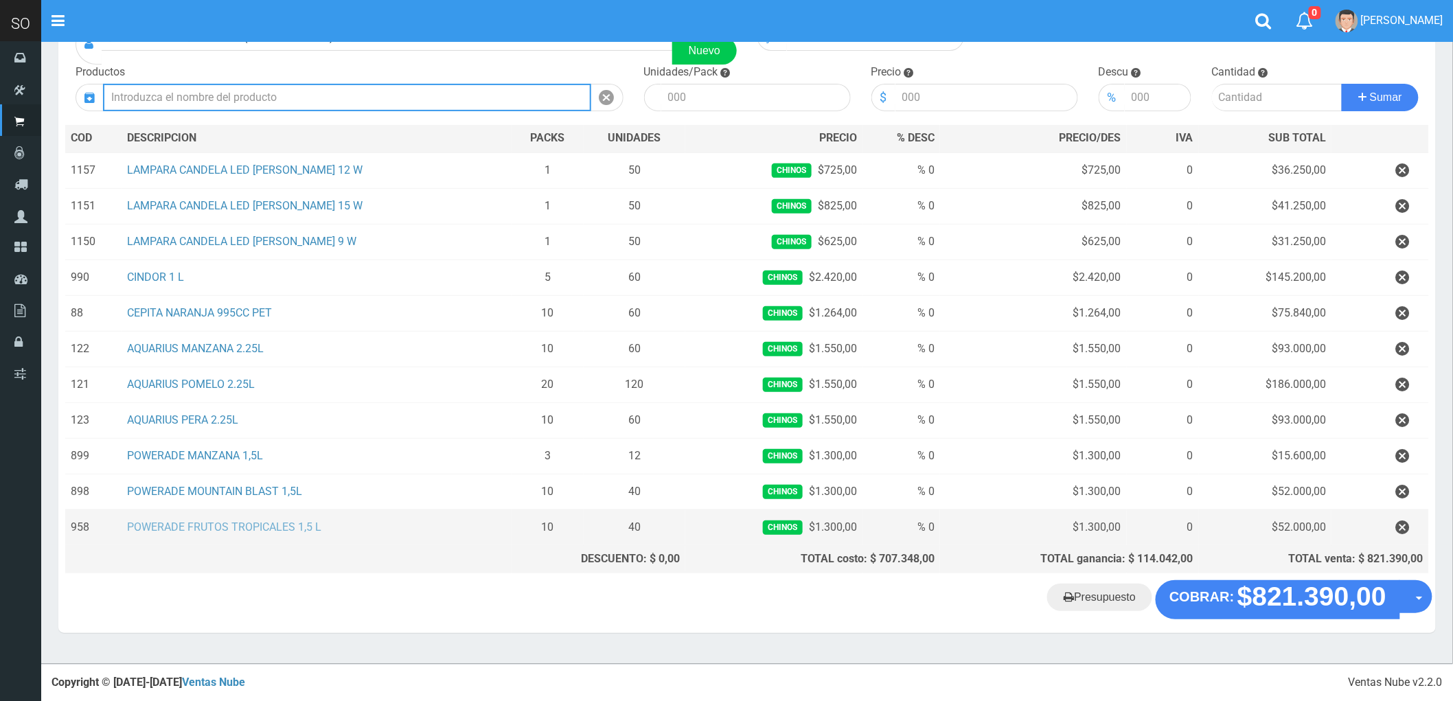
scroll to position [128, 0]
click at [177, 91] on input "text" at bounding box center [347, 97] width 488 height 27
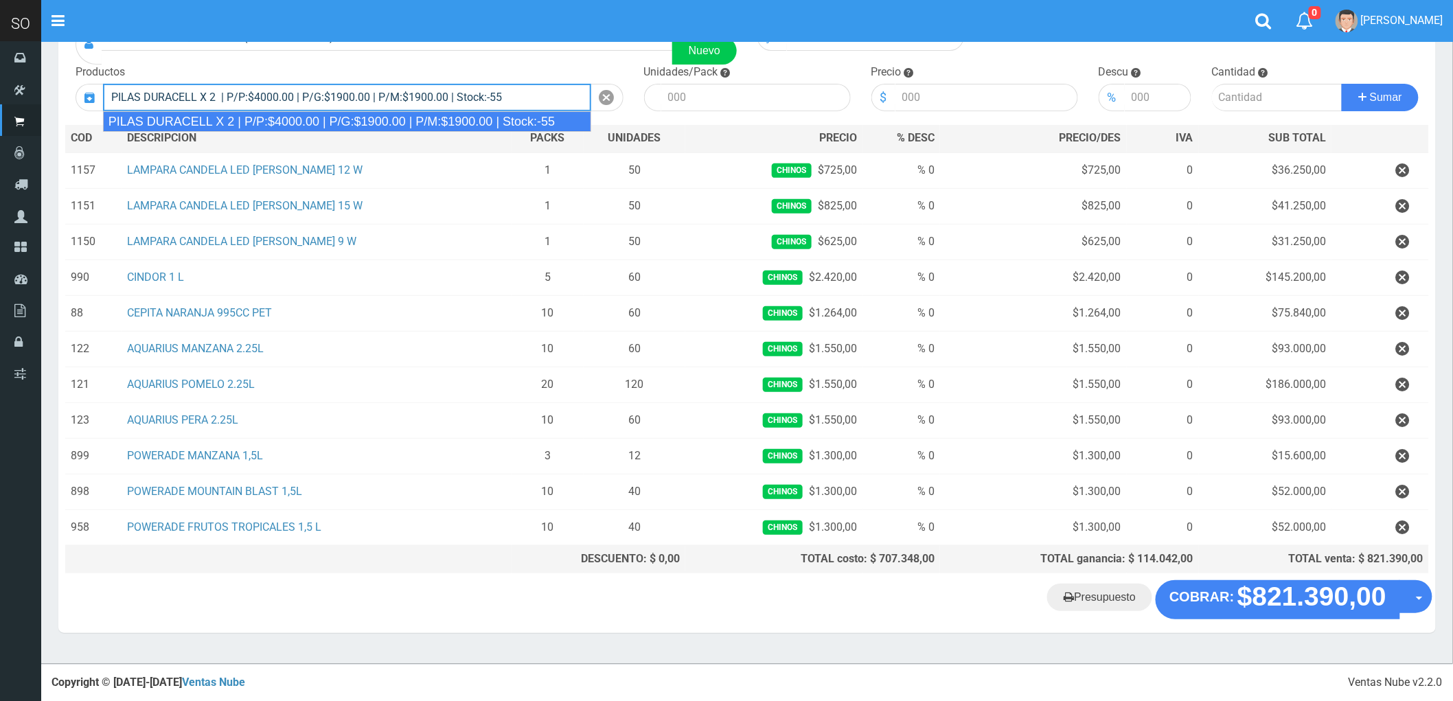
type input "PILAS DURACELL X 2 | P/P:$4000.00 | P/G:$1900.00 | P/M:$1900.00 | Stock:-55"
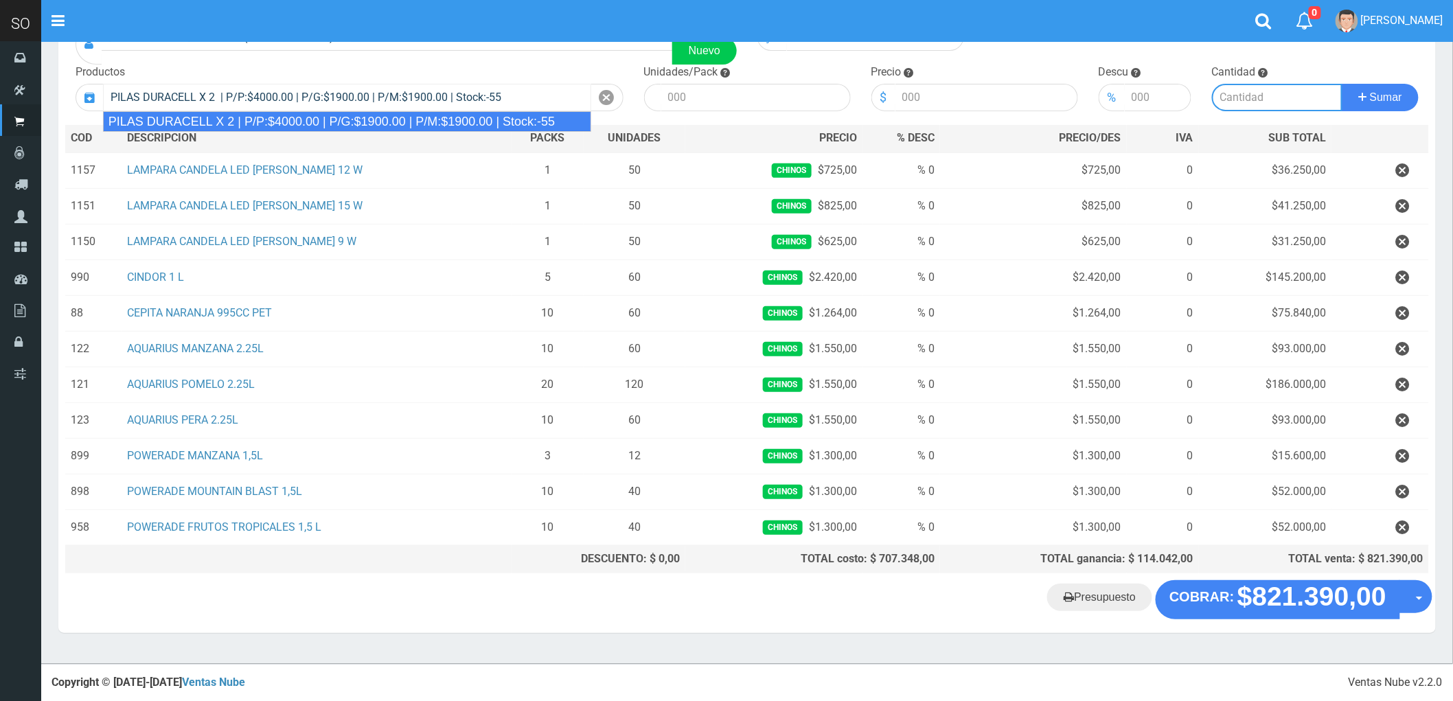
type input "2"
type input "4000.00"
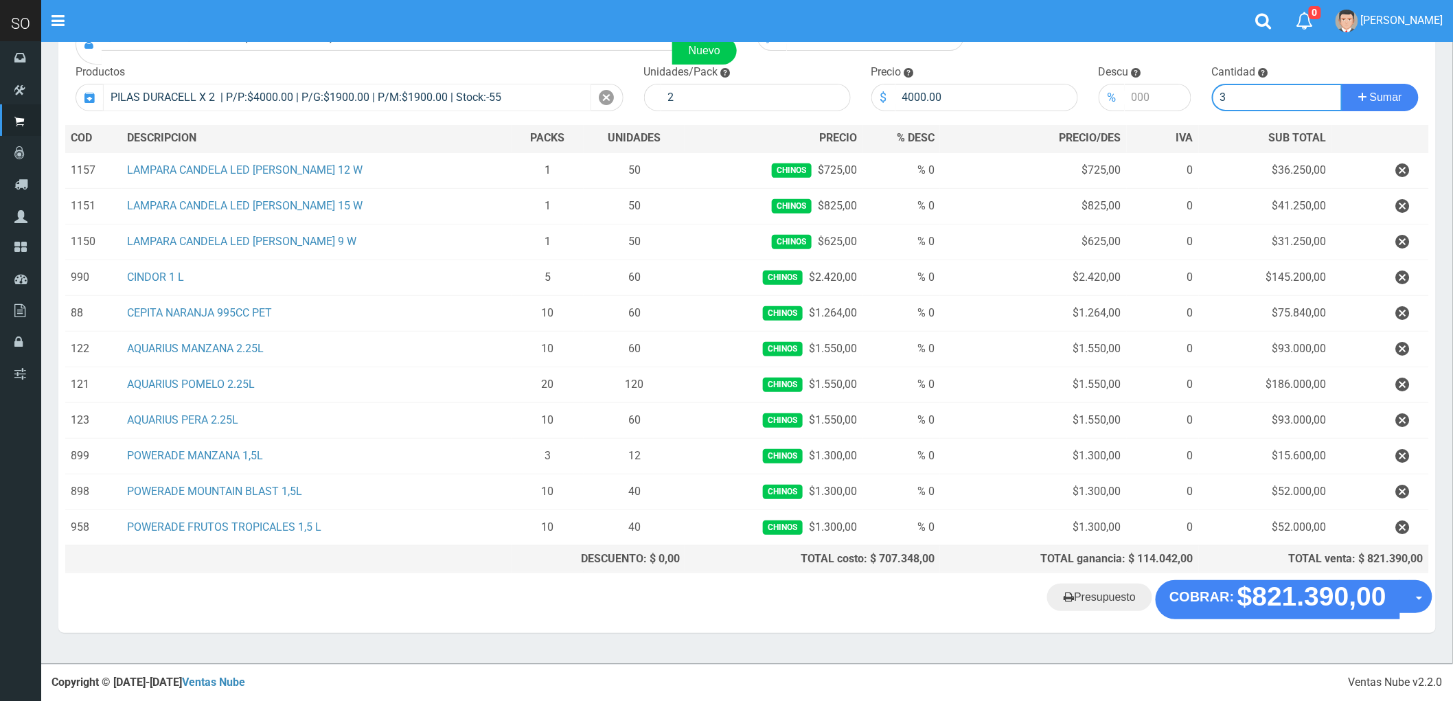
type input "3"
click at [1342, 84] on button "Sumar" at bounding box center [1380, 97] width 77 height 27
